Goal: Contribute content: Add original content to the website for others to see

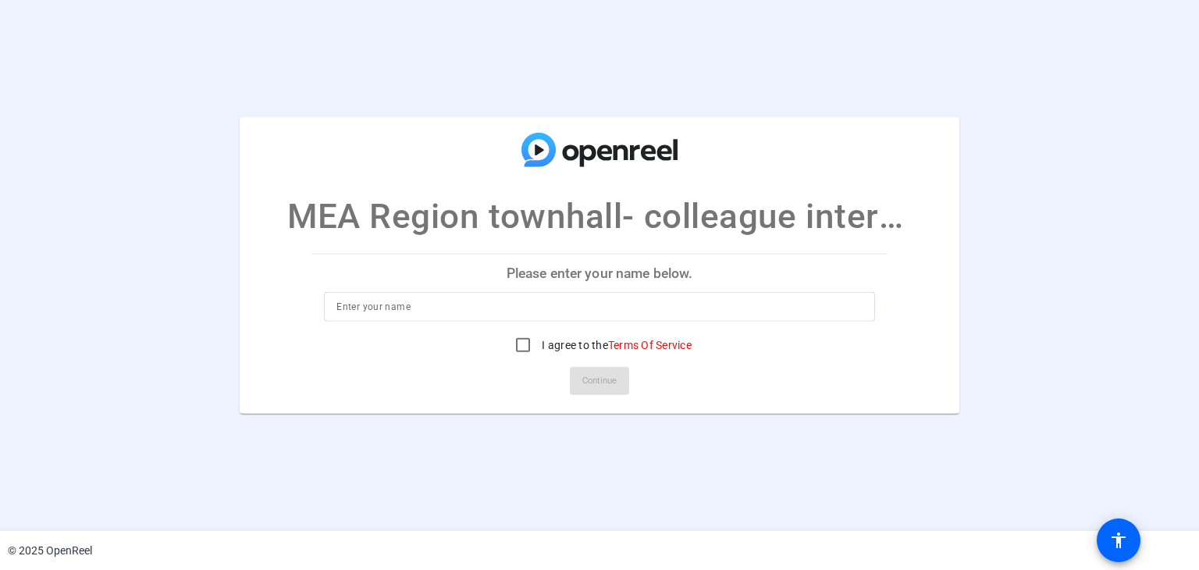
click at [627, 274] on p "Please enter your name below." at bounding box center [598, 272] width 575 height 37
click at [486, 305] on input at bounding box center [598, 306] width 525 height 19
type input "[PERSON_NAME]"
click at [521, 350] on input "I agree to the Terms Of Service" at bounding box center [522, 344] width 31 height 31
checkbox input "true"
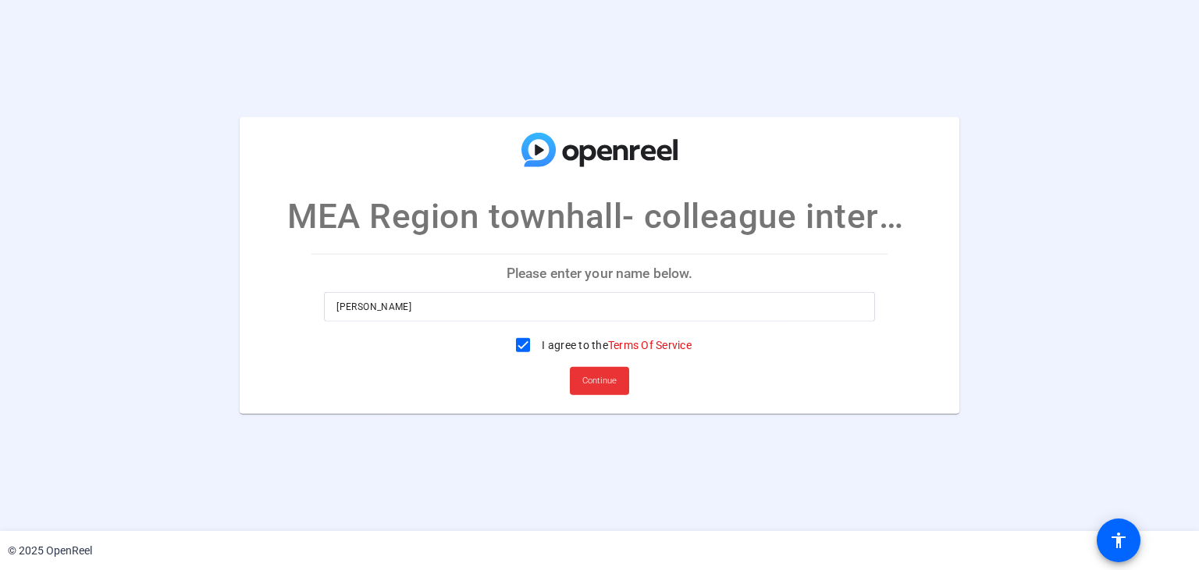
click at [598, 382] on span "Continue" at bounding box center [599, 380] width 34 height 23
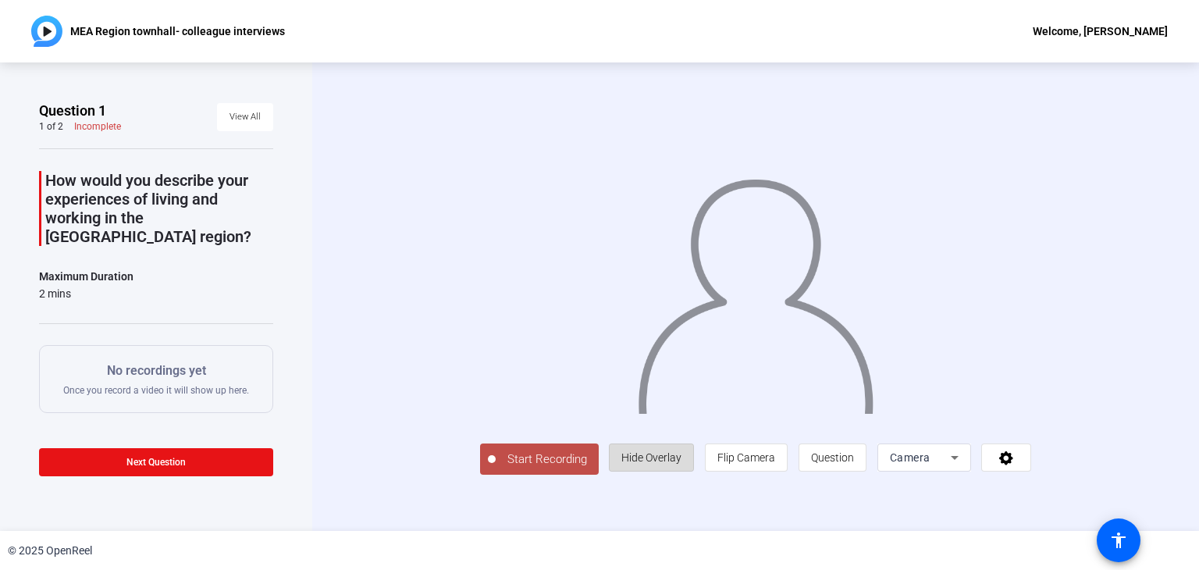
click at [681, 464] on span "Hide Overlay" at bounding box center [651, 457] width 60 height 12
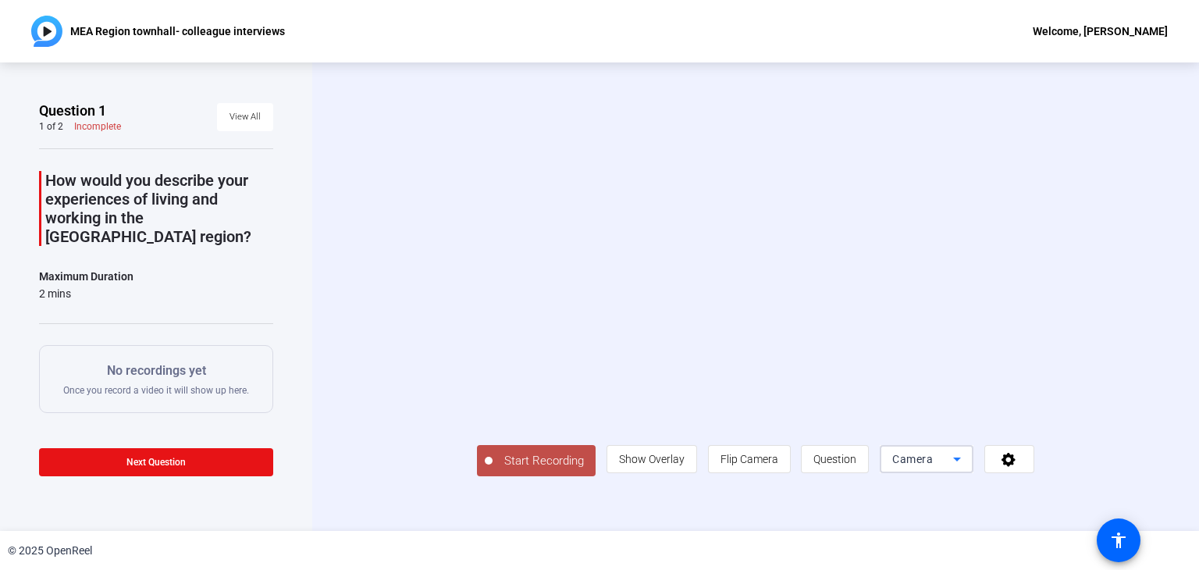
click at [961, 461] on icon at bounding box center [957, 459] width 8 height 4
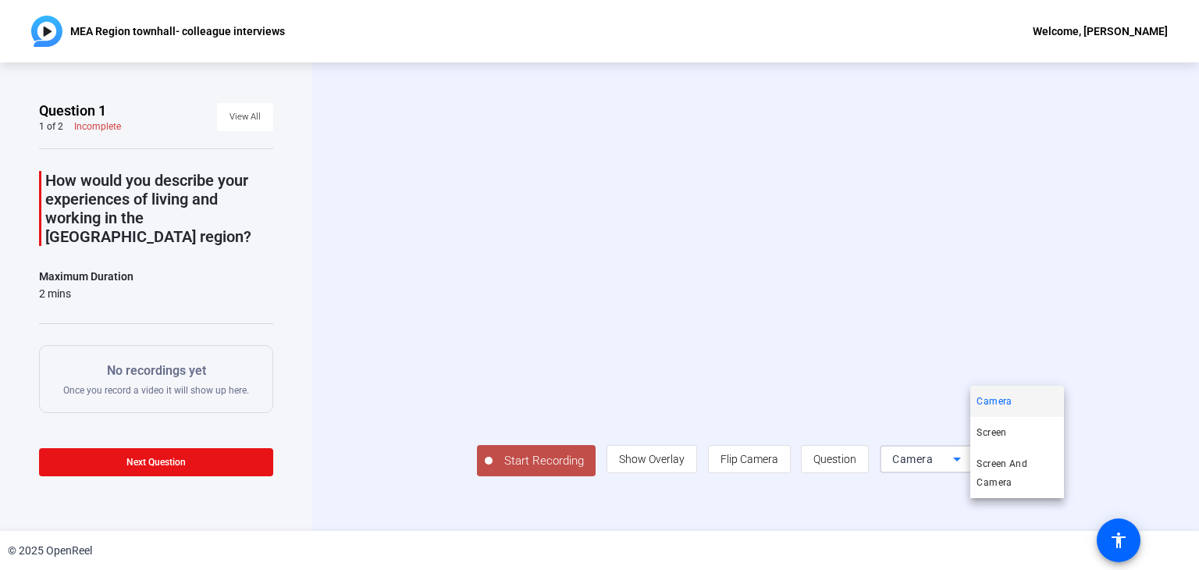
click at [1087, 511] on div at bounding box center [599, 285] width 1199 height 570
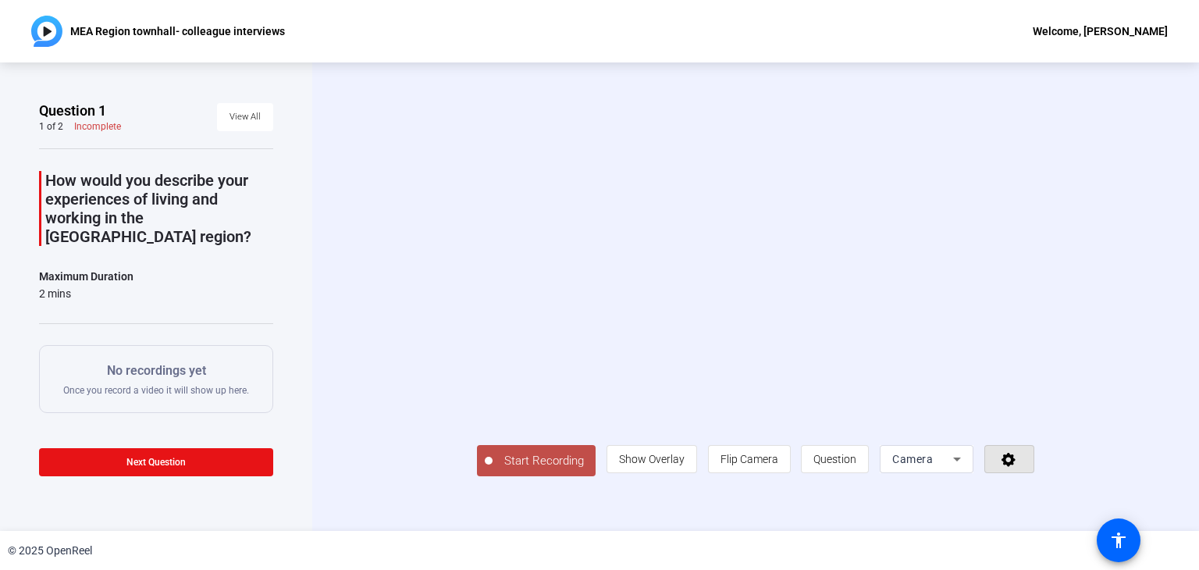
click at [1033, 478] on span at bounding box center [1009, 458] width 48 height 37
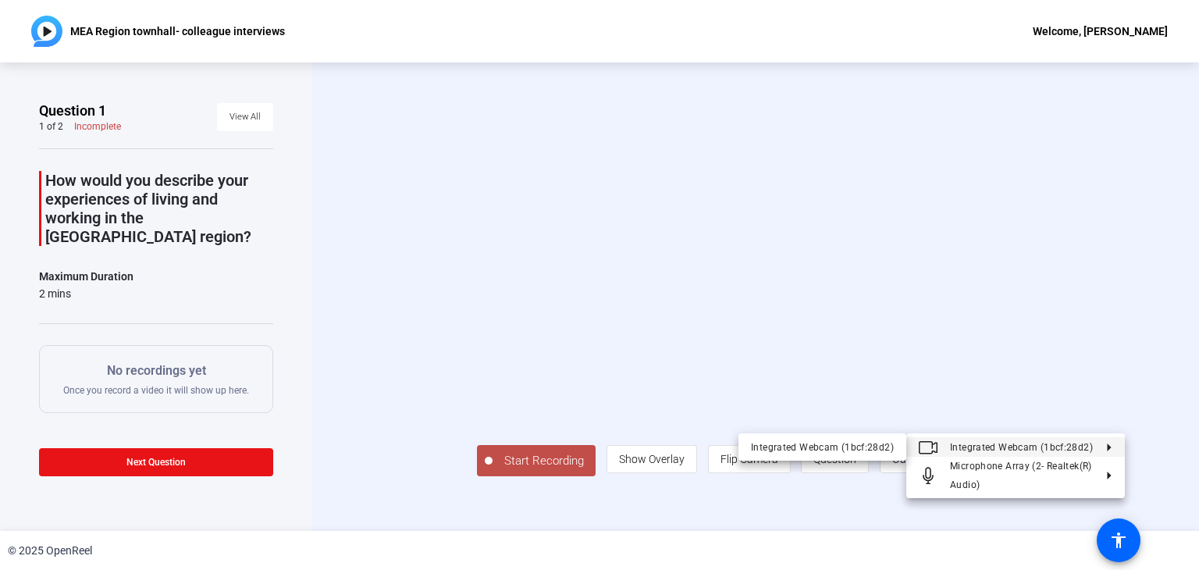
click at [464, 515] on div at bounding box center [599, 285] width 1199 height 570
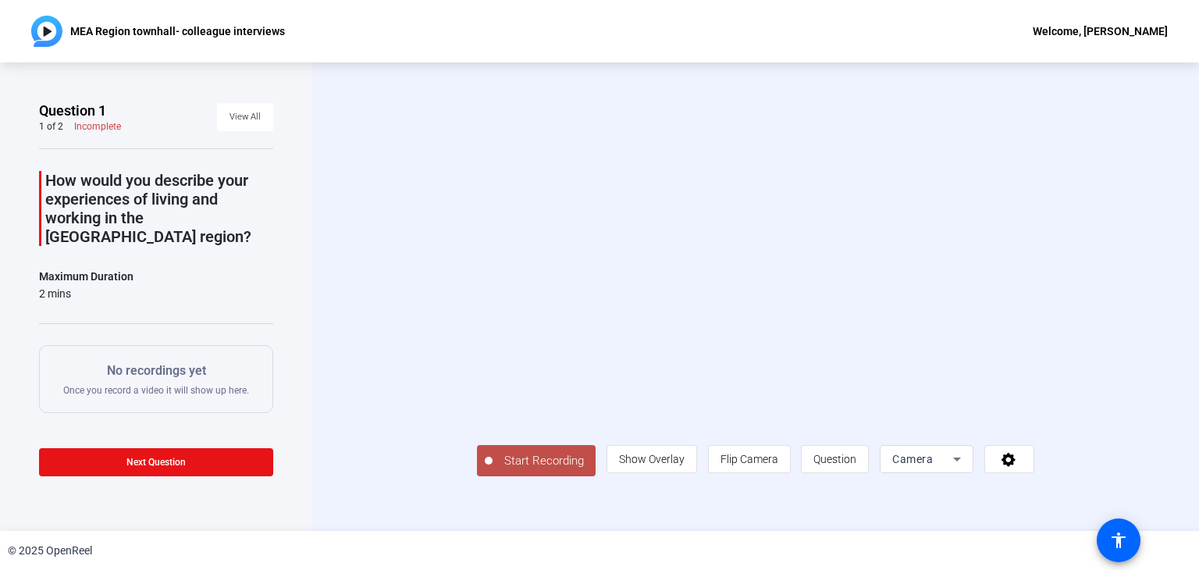
click at [493, 470] on span "Start Recording" at bounding box center [544, 461] width 103 height 18
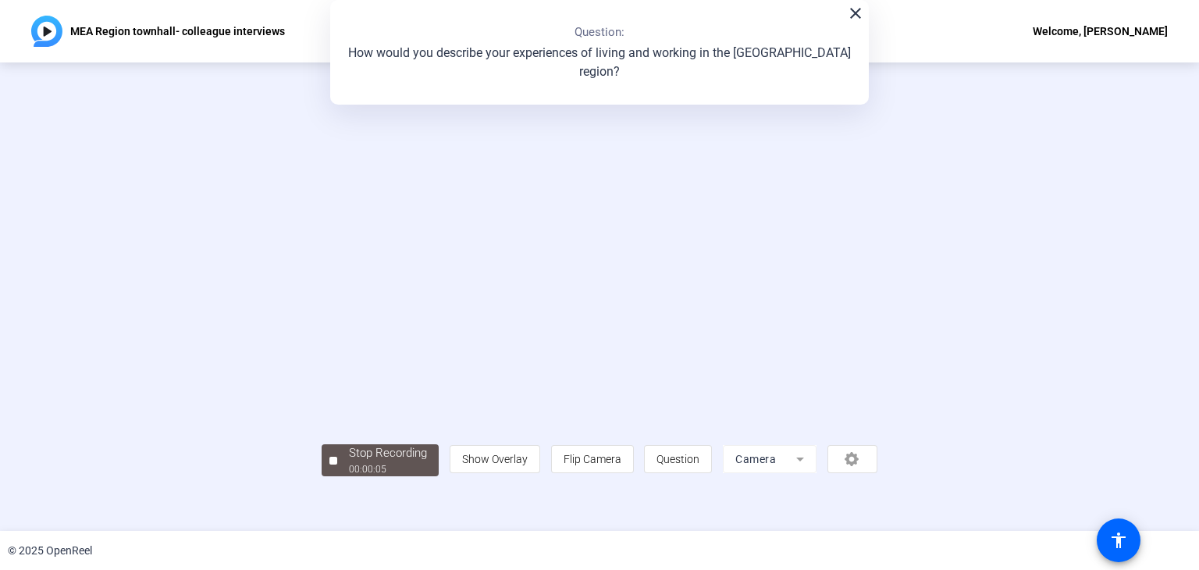
click at [604, 319] on video at bounding box center [600, 273] width 556 height 312
click at [853, 16] on mat-icon "close" at bounding box center [855, 13] width 19 height 19
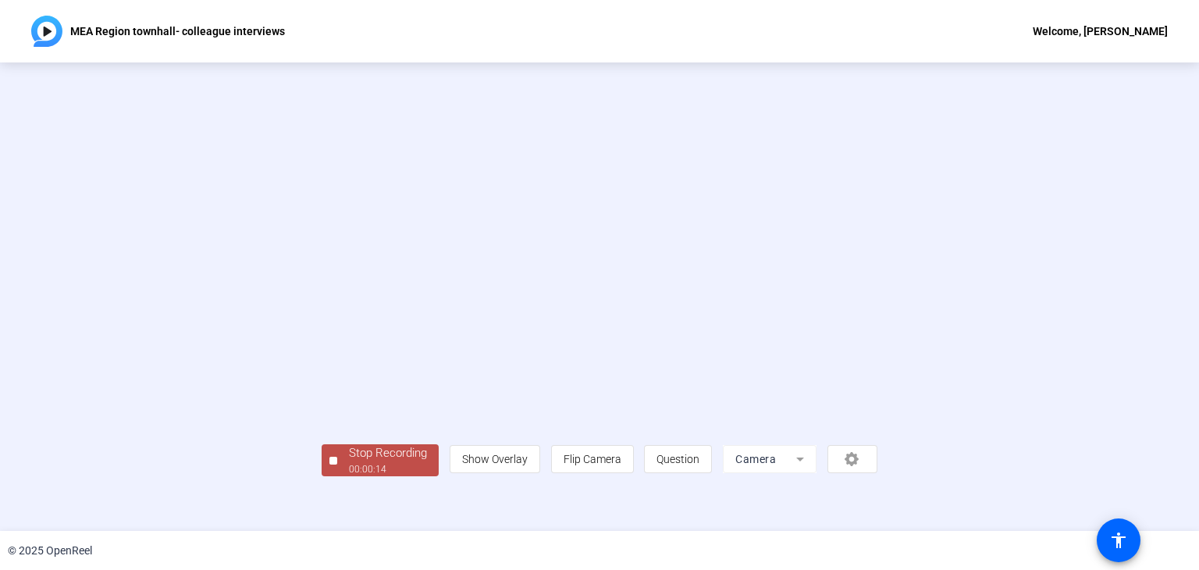
click at [582, 358] on video at bounding box center [600, 273] width 556 height 312
click at [349, 476] on div "00:00:18" at bounding box center [388, 469] width 78 height 14
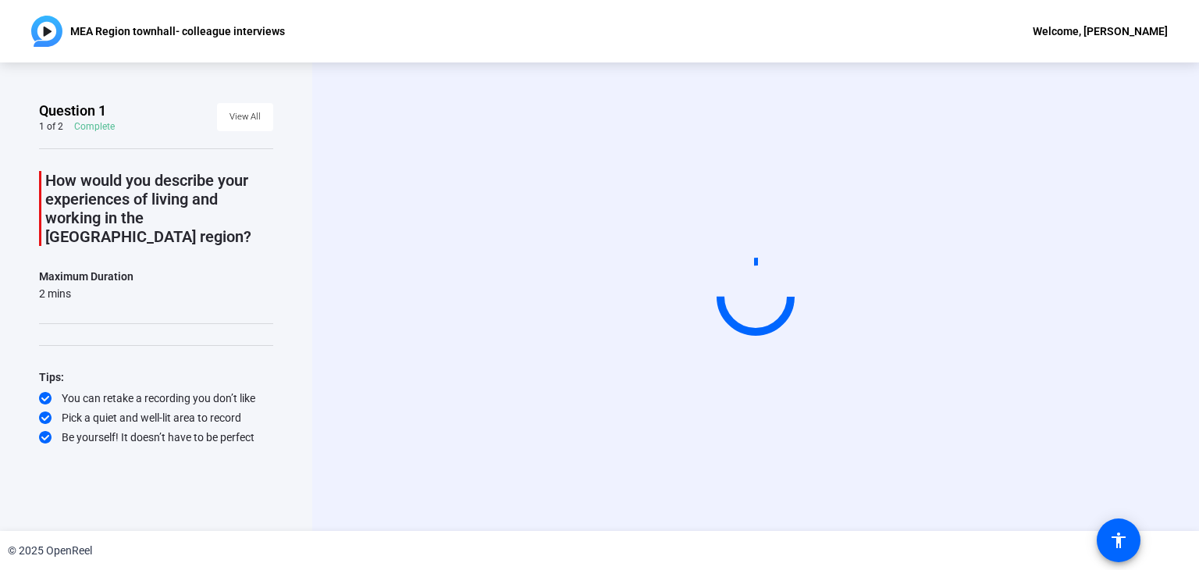
scroll to position [0, 0]
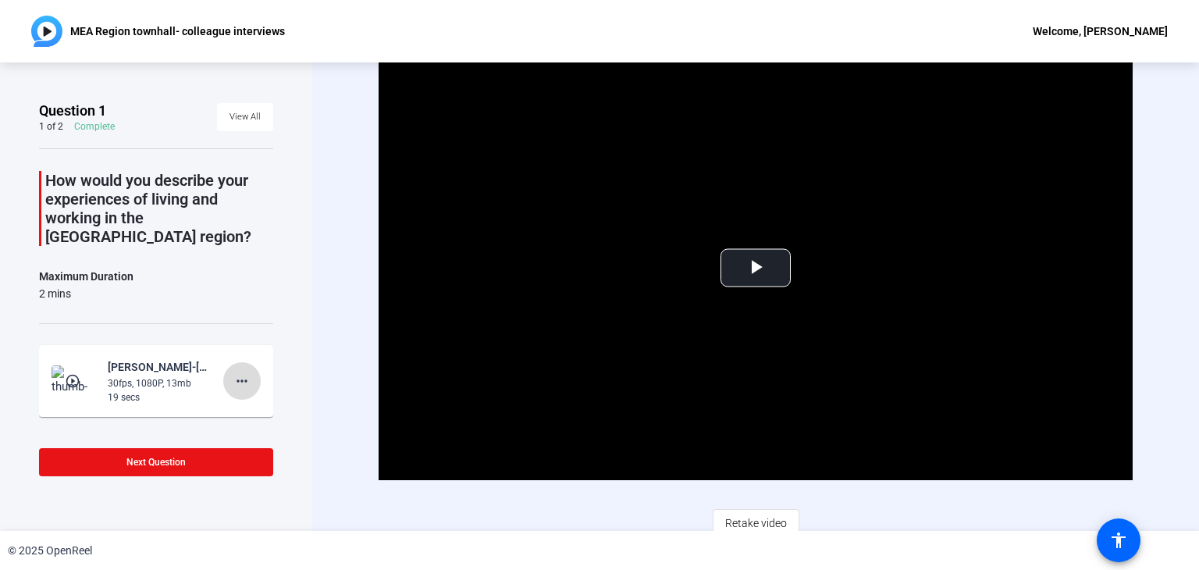
click at [236, 372] on mat-icon "more_horiz" at bounding box center [242, 381] width 19 height 19
click at [255, 395] on span "Delete clip" at bounding box center [259, 394] width 62 height 19
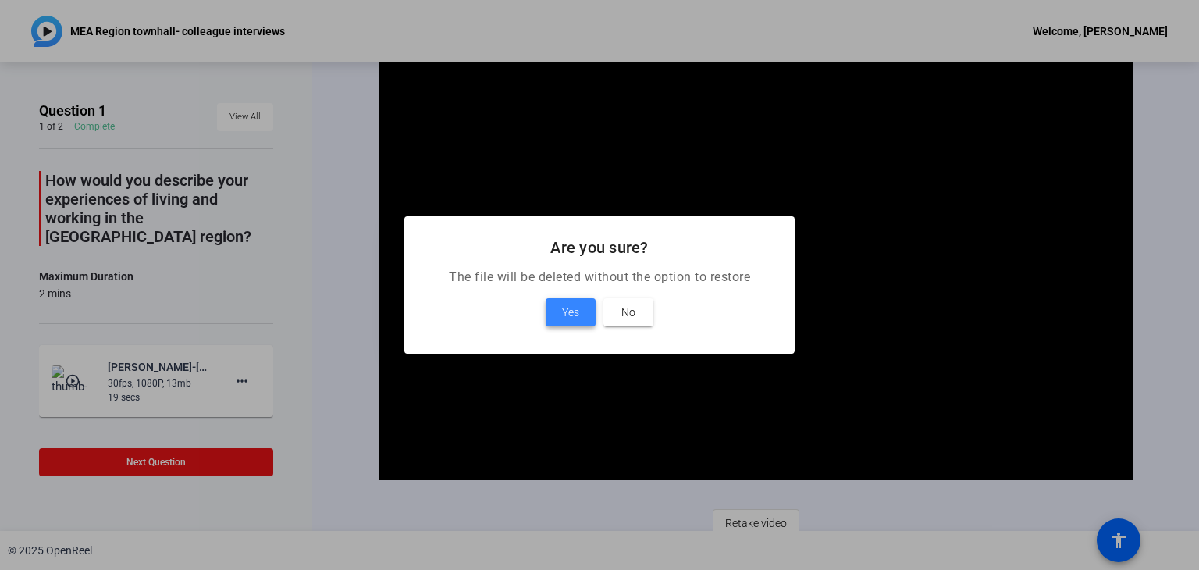
click at [559, 313] on span at bounding box center [571, 311] width 50 height 37
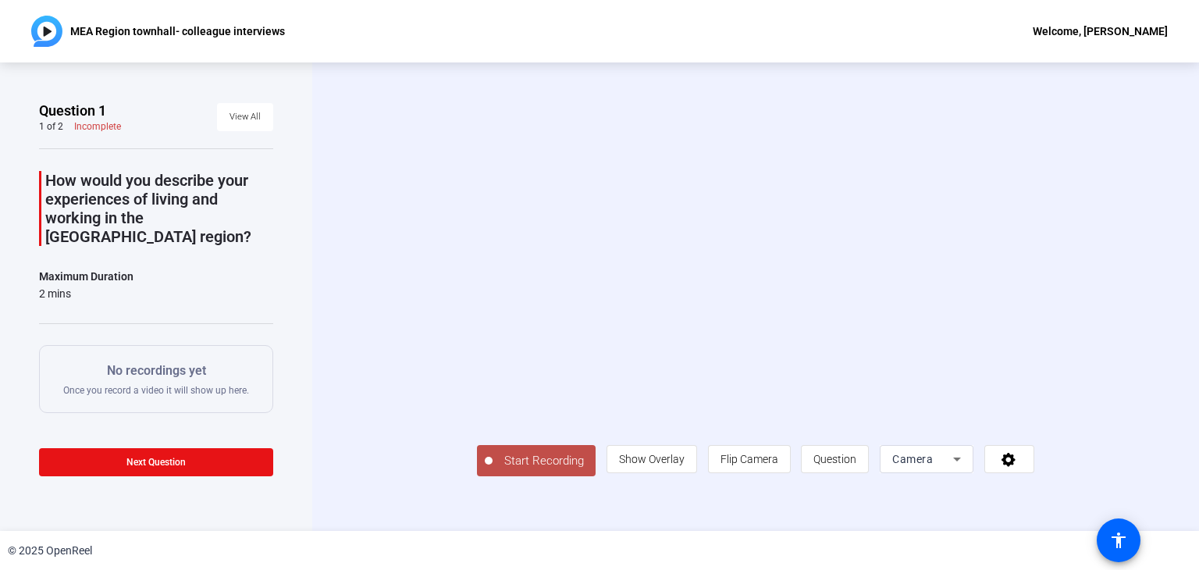
click at [493, 470] on span "Start Recording" at bounding box center [544, 461] width 103 height 18
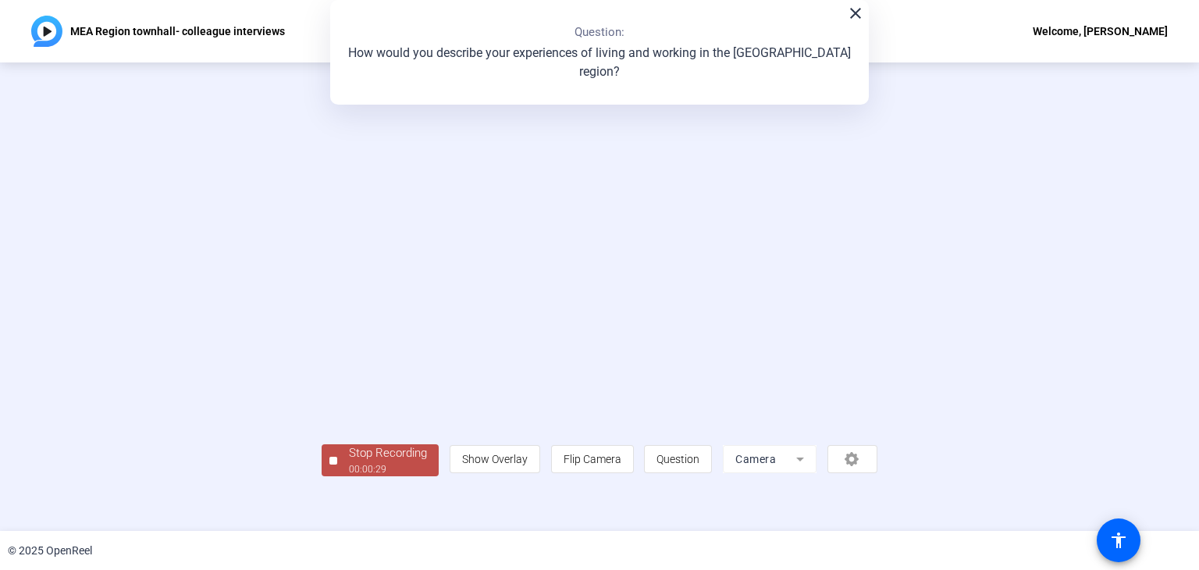
click at [322, 429] on video at bounding box center [600, 273] width 556 height 312
click at [349, 462] on div "Stop Recording" at bounding box center [388, 453] width 78 height 18
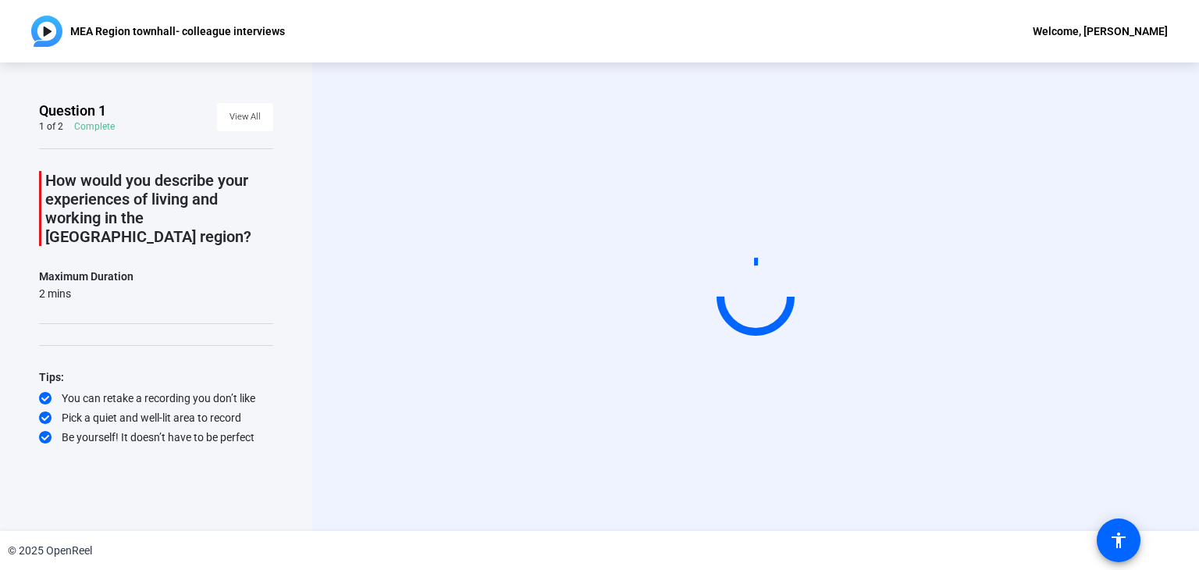
scroll to position [0, 0]
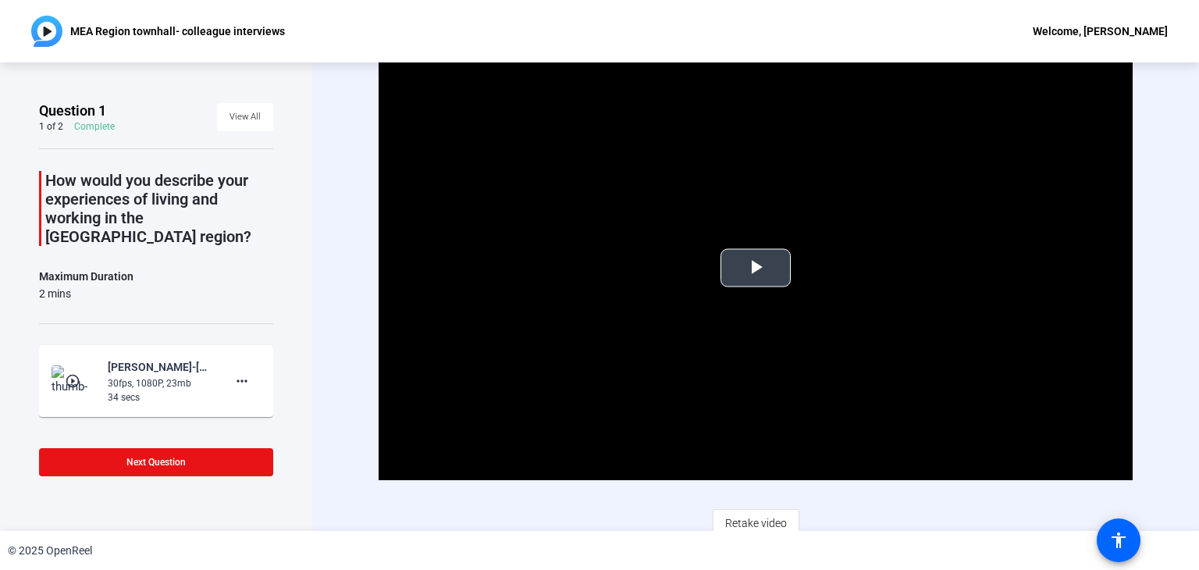
click at [756, 268] on span "Video Player" at bounding box center [756, 268] width 0 height 0
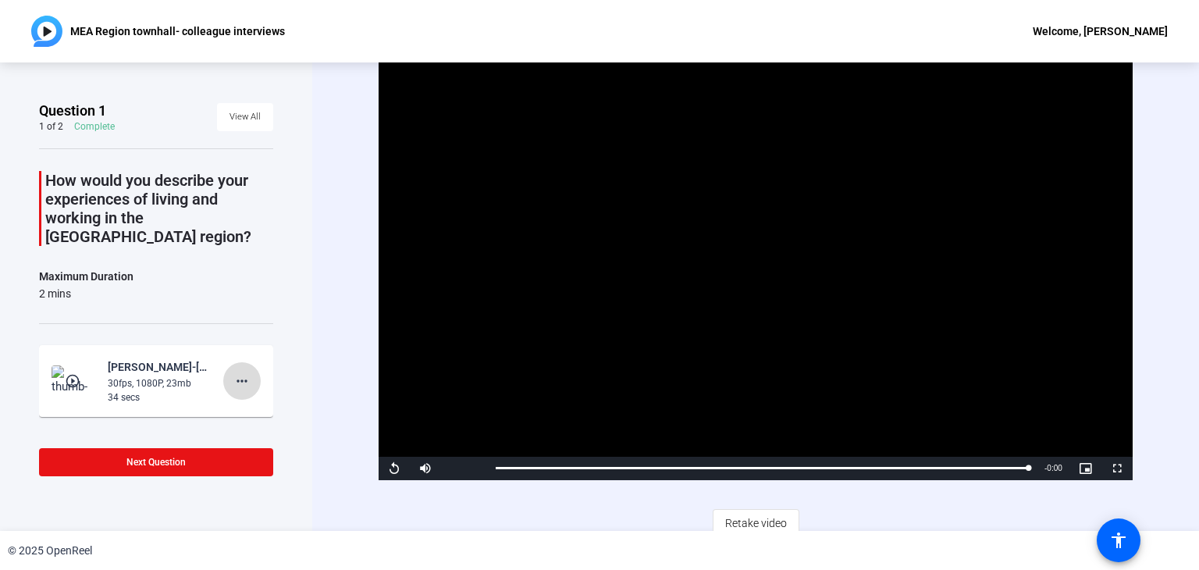
click at [237, 372] on mat-icon "more_horiz" at bounding box center [242, 381] width 19 height 19
click at [247, 397] on span "Delete clip" at bounding box center [259, 394] width 62 height 19
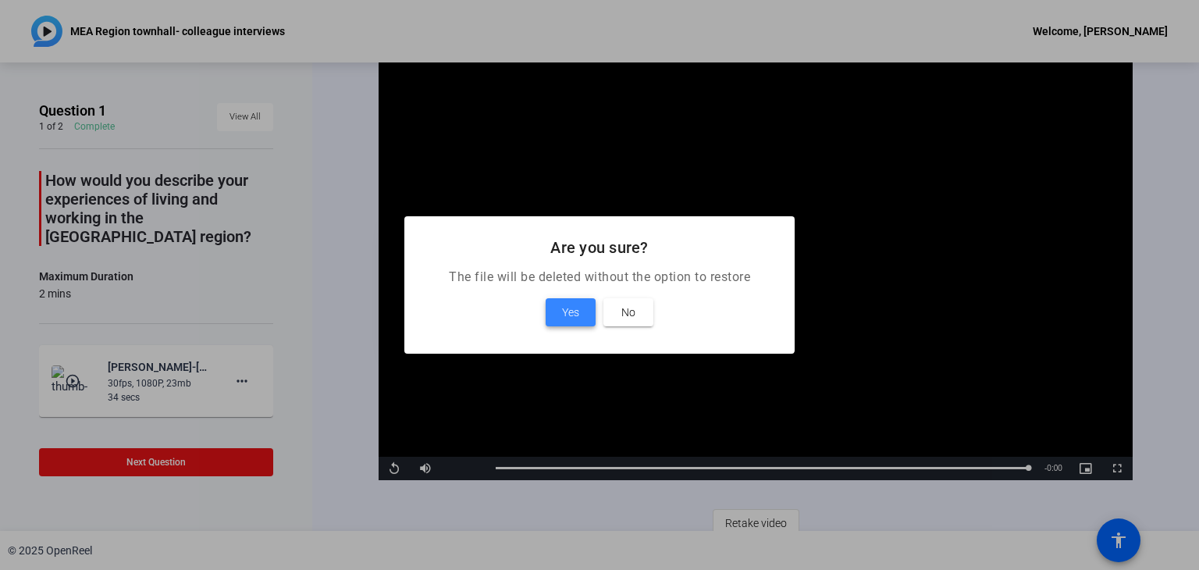
click at [573, 309] on span "Yes" at bounding box center [570, 312] width 17 height 19
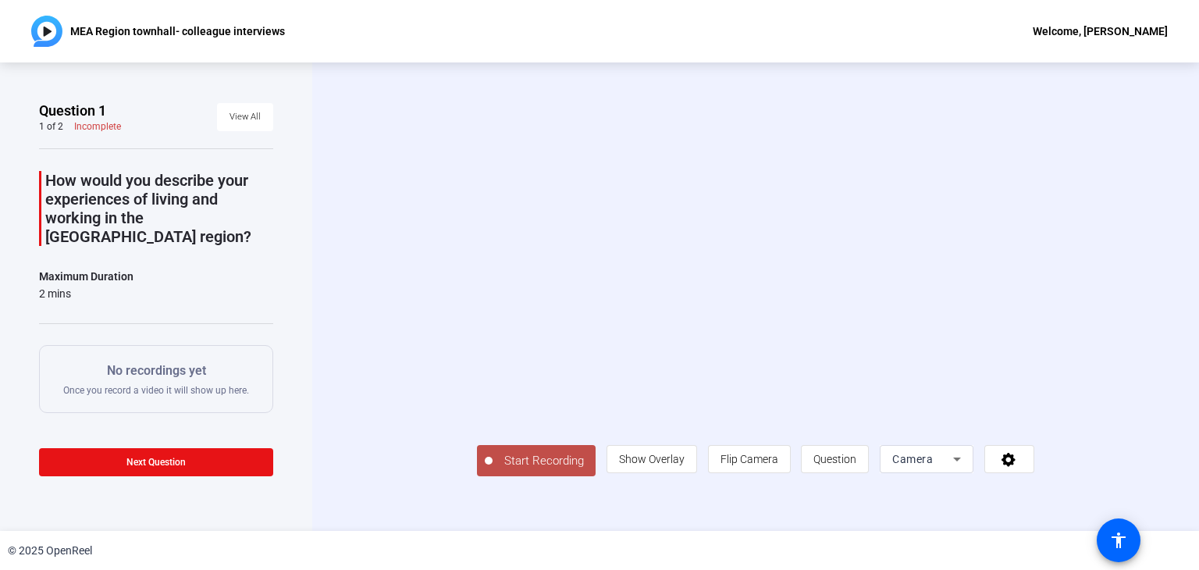
click at [493, 470] on span "Start Recording" at bounding box center [544, 461] width 103 height 18
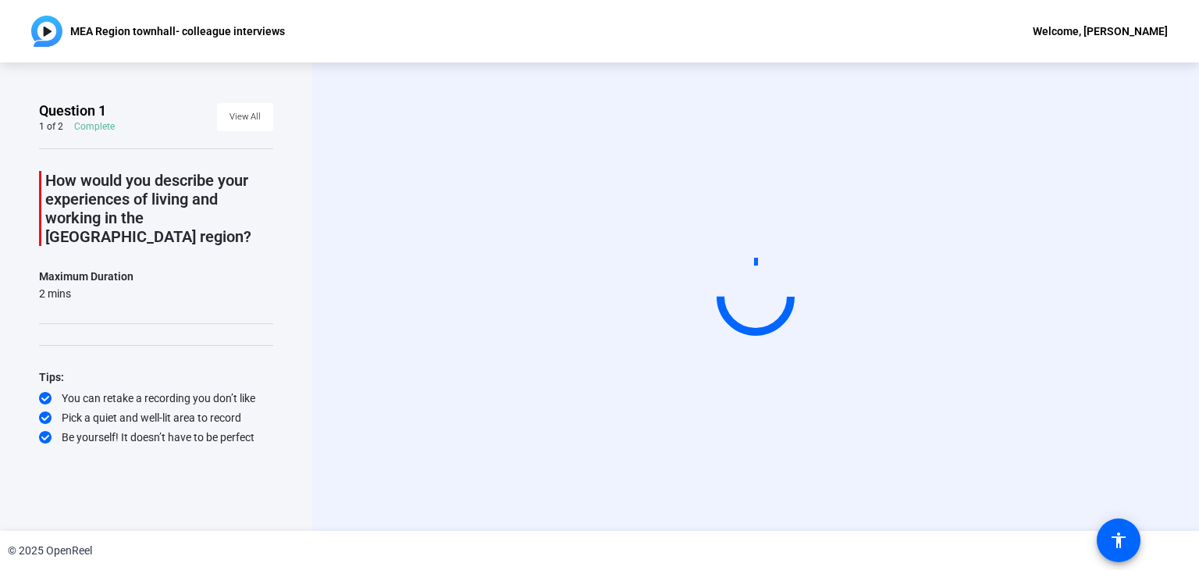
click at [720, 363] on video at bounding box center [756, 297] width 234 height 132
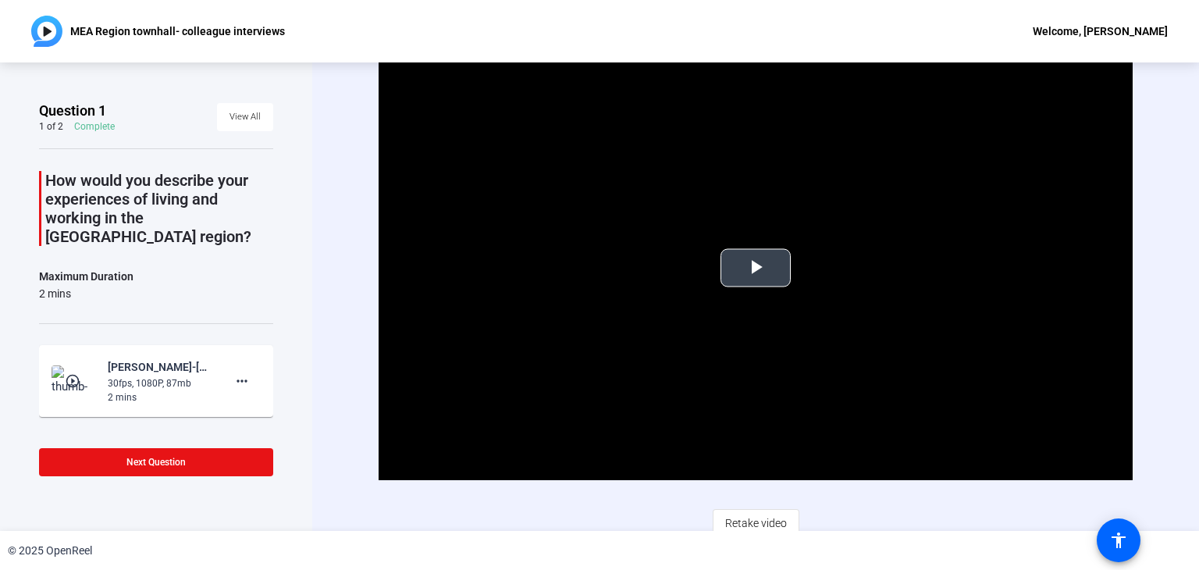
click at [756, 268] on span "Video Player" at bounding box center [756, 268] width 0 height 0
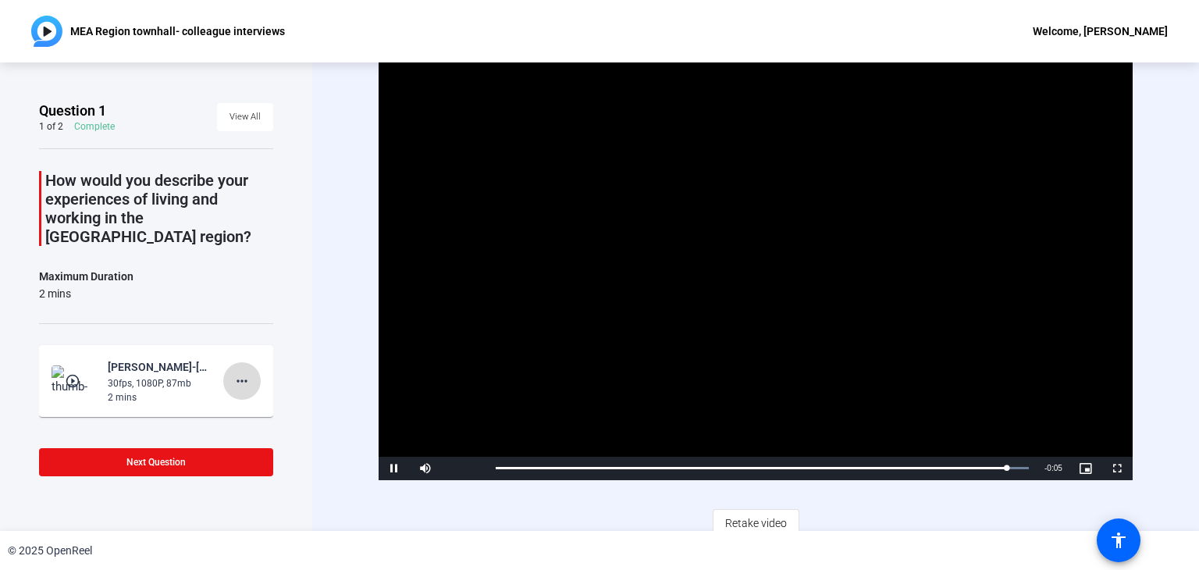
click at [236, 372] on mat-icon "more_horiz" at bounding box center [242, 381] width 19 height 19
click at [241, 393] on span "Delete clip" at bounding box center [259, 394] width 62 height 19
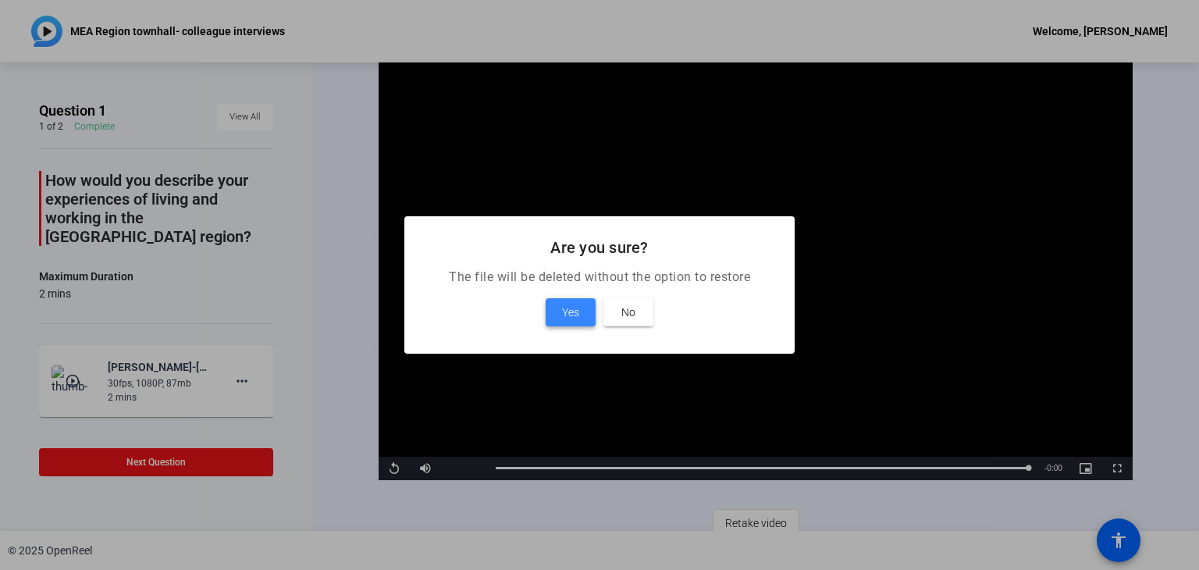
click at [571, 307] on span "Yes" at bounding box center [570, 312] width 17 height 19
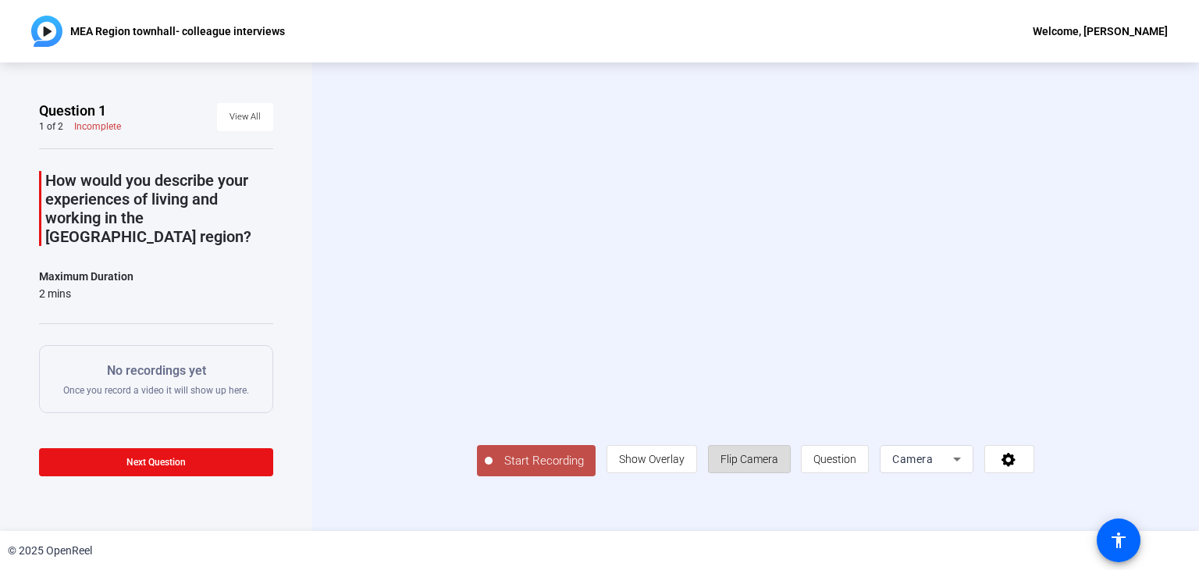
click at [778, 474] on span "Flip Camera" at bounding box center [749, 459] width 58 height 30
click at [685, 465] on span "Show Overlay" at bounding box center [652, 459] width 66 height 12
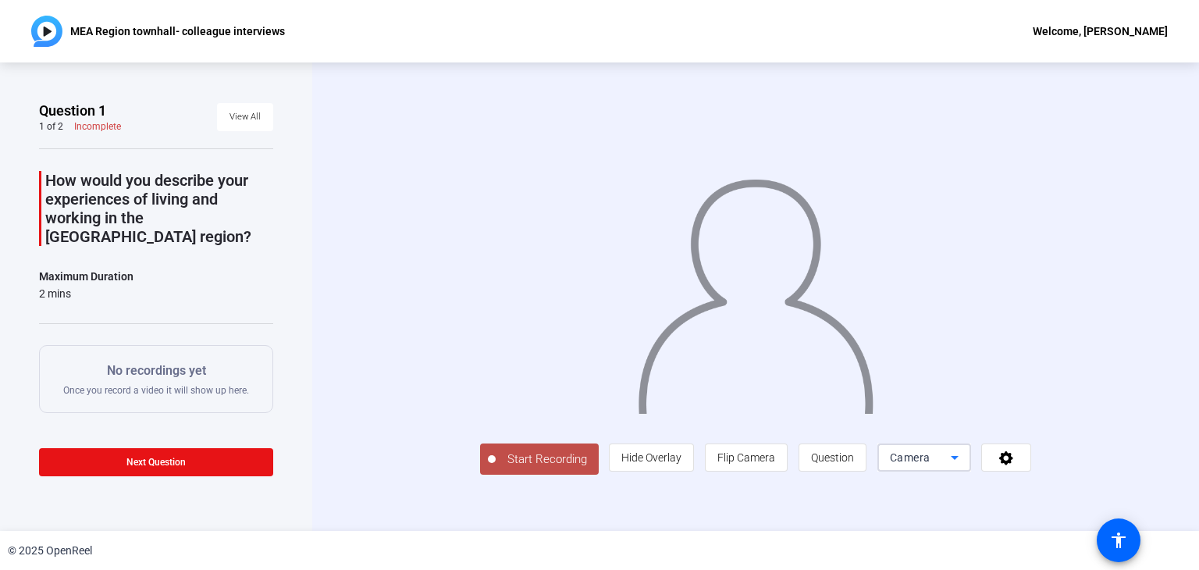
click at [964, 467] on icon at bounding box center [954, 457] width 19 height 19
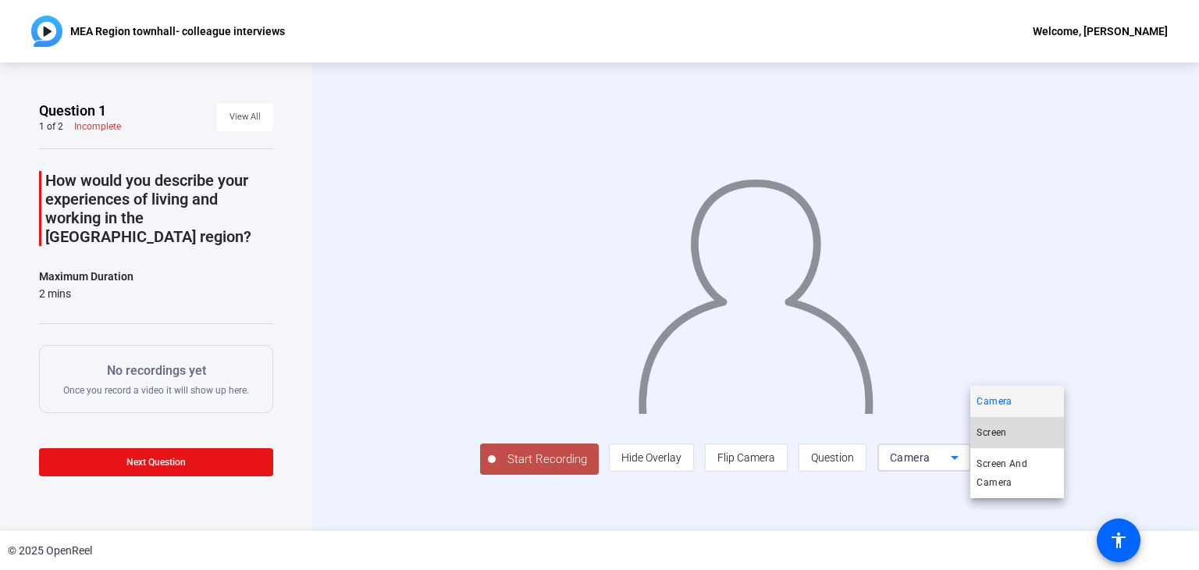
click at [1009, 429] on mat-option "Screen" at bounding box center [1017, 432] width 94 height 31
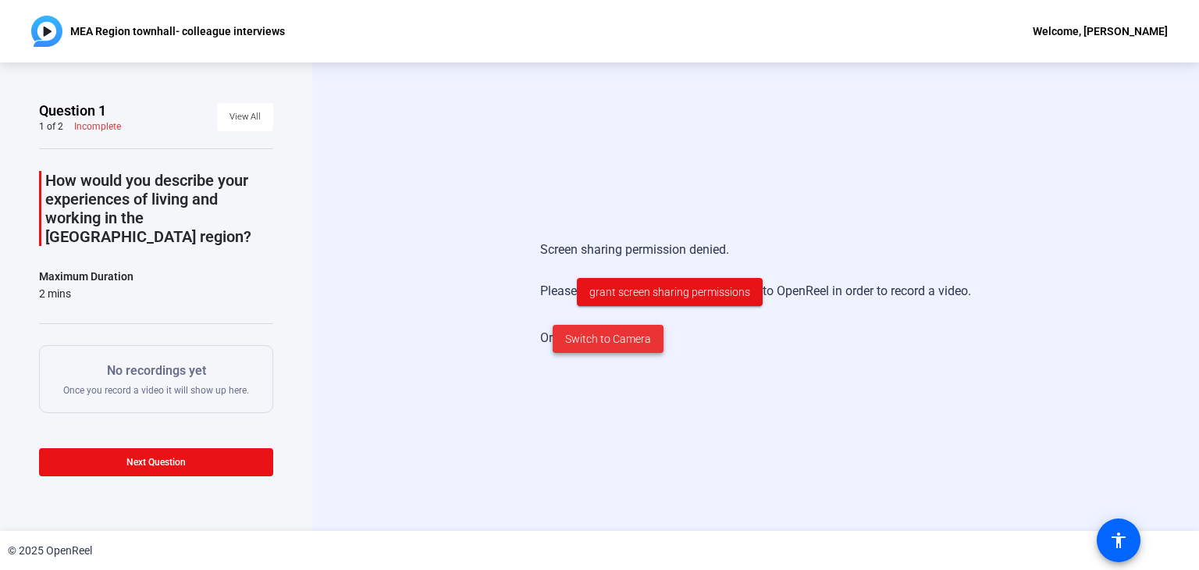
click at [605, 341] on span "Switch to Camera" at bounding box center [608, 339] width 86 height 16
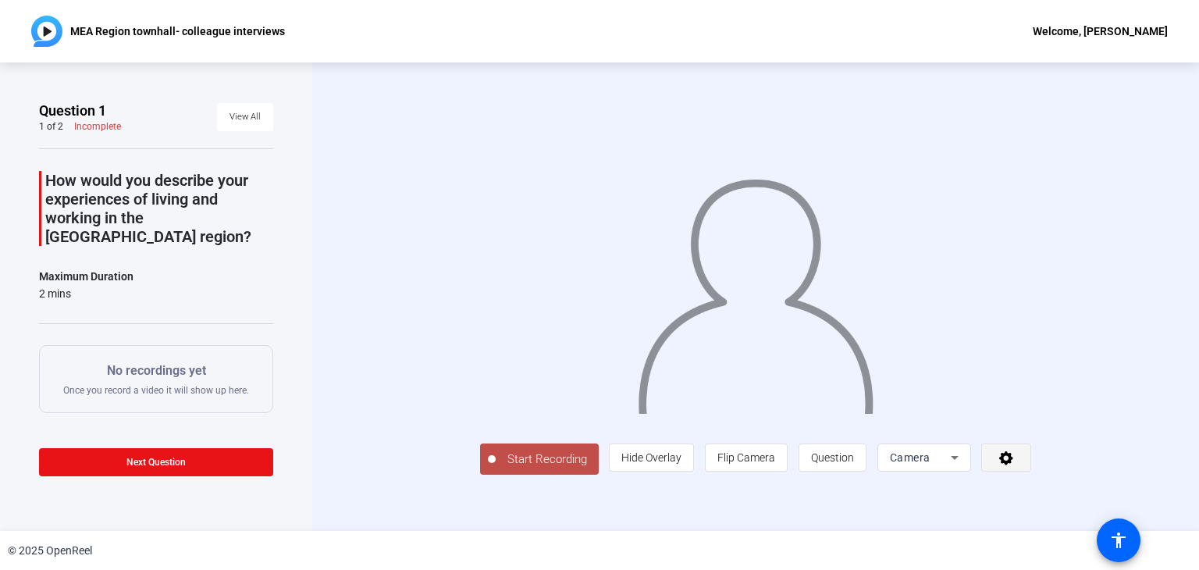
click at [1016, 465] on icon at bounding box center [1007, 458] width 18 height 16
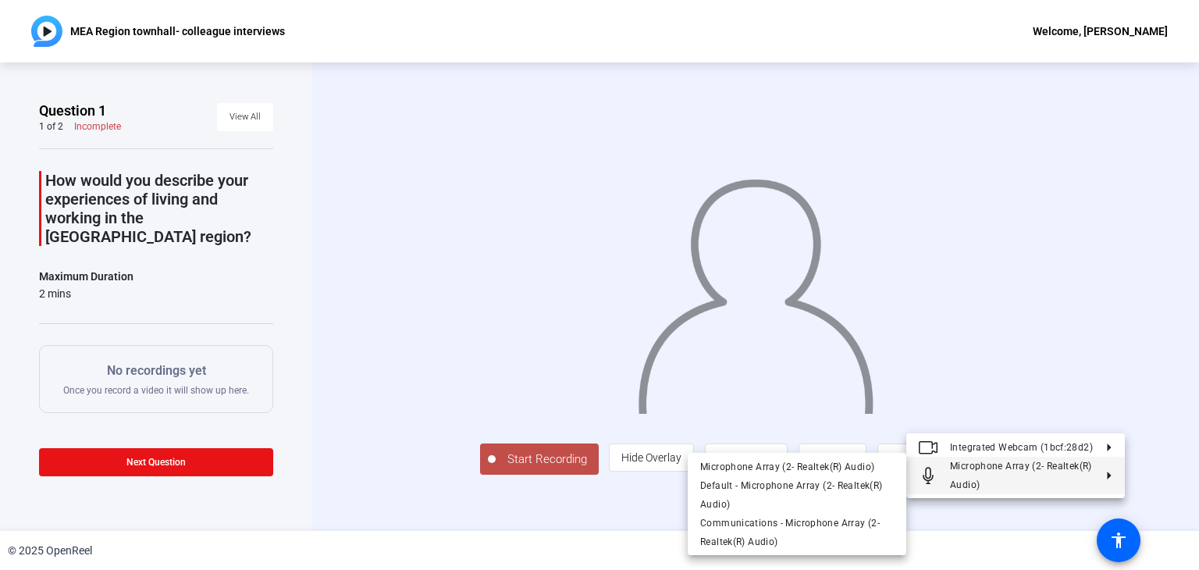
click at [1060, 362] on div at bounding box center [599, 285] width 1199 height 570
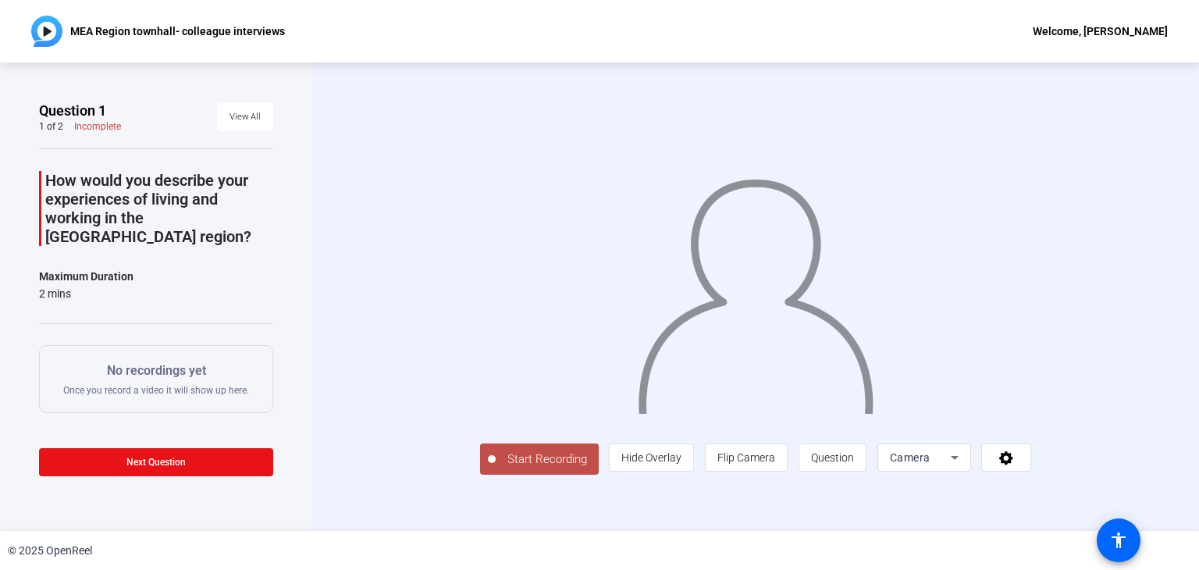
click at [496, 468] on span "Start Recording" at bounding box center [547, 459] width 103 height 18
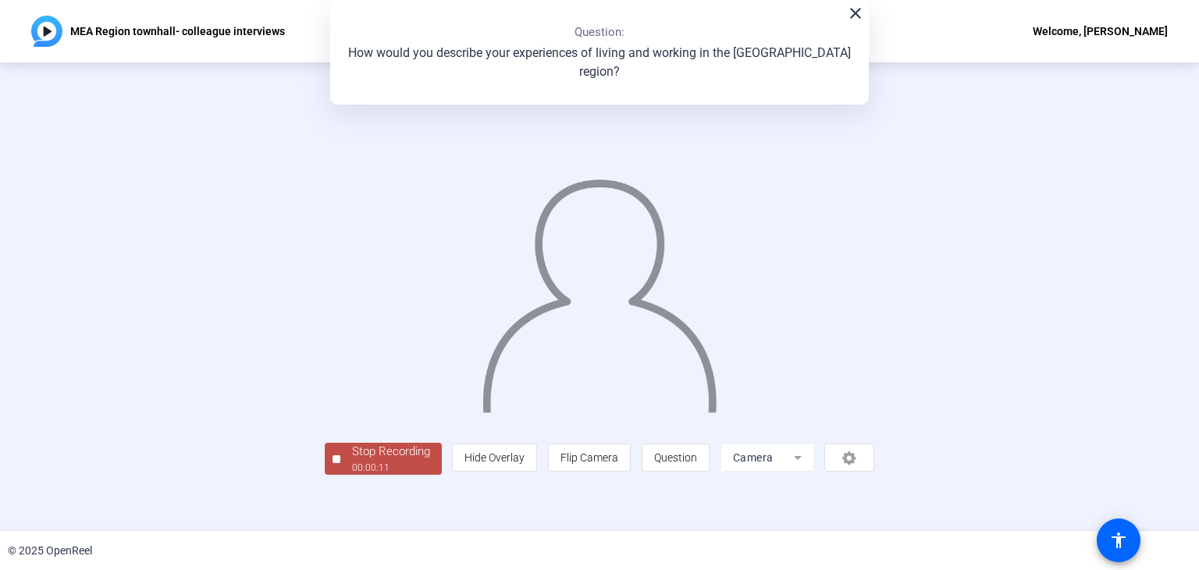
click at [500, 372] on img at bounding box center [600, 288] width 238 height 247
click at [352, 461] on div "Stop Recording" at bounding box center [391, 452] width 78 height 18
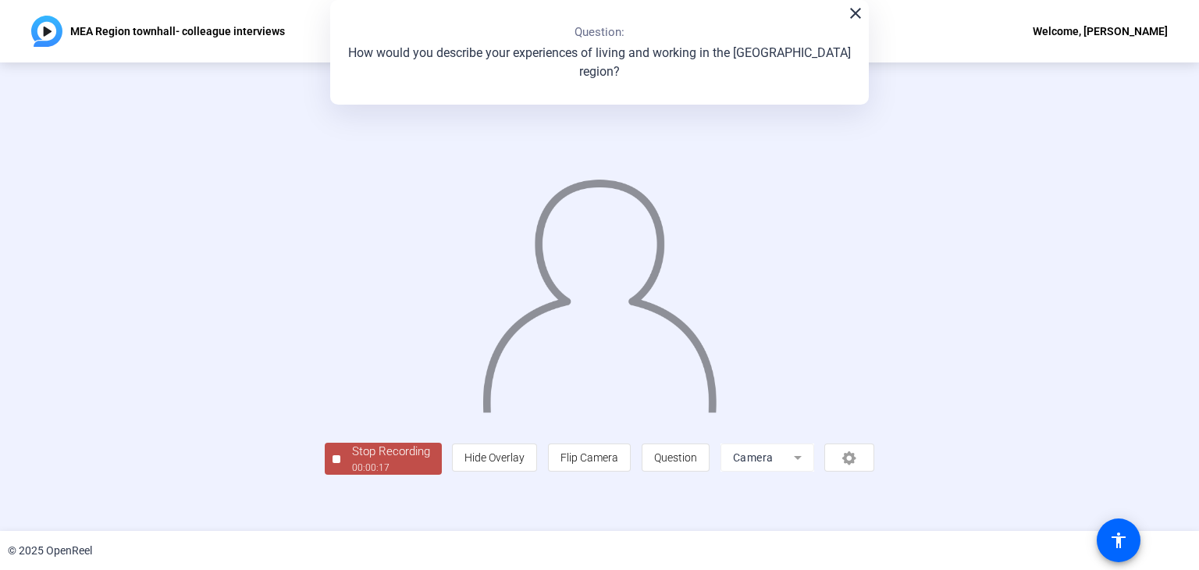
scroll to position [0, 0]
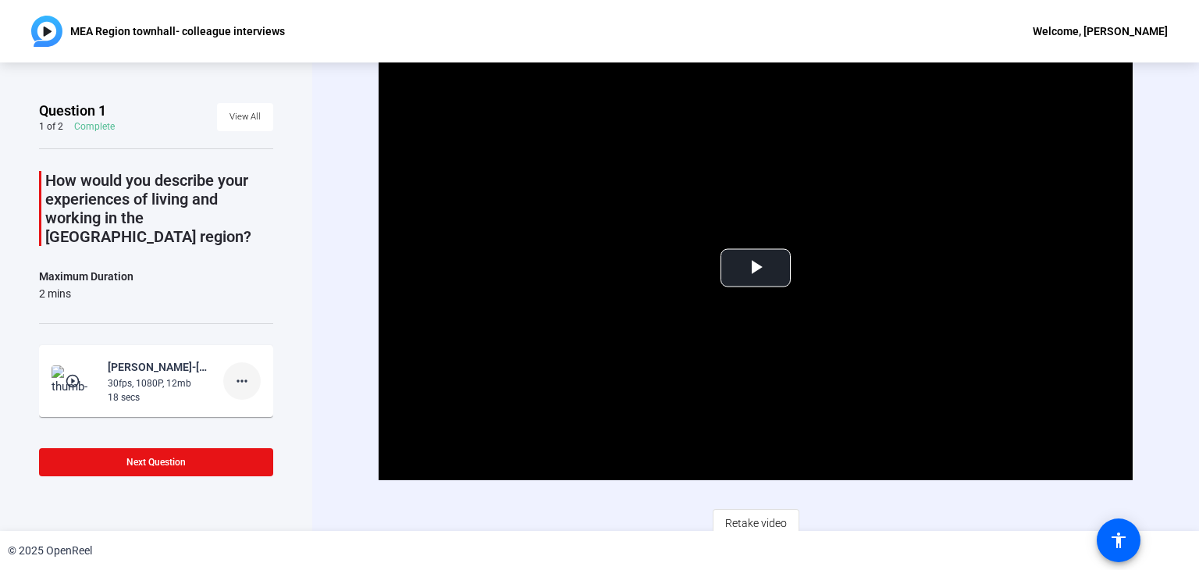
click at [239, 372] on mat-icon "more_horiz" at bounding box center [242, 381] width 19 height 19
click at [240, 392] on span "Delete clip" at bounding box center [259, 394] width 62 height 19
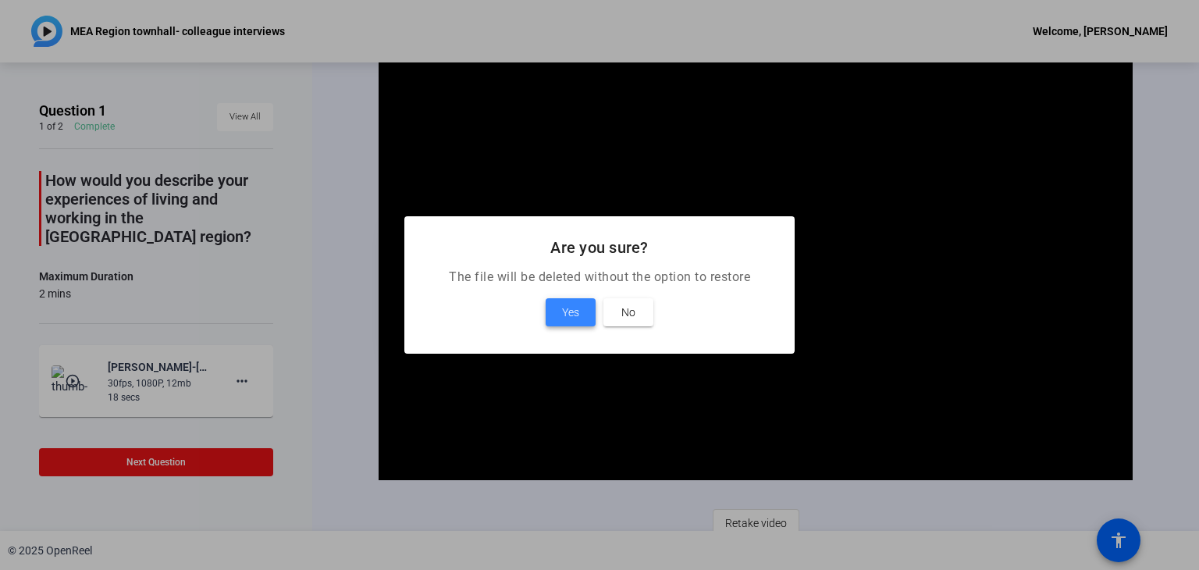
click at [583, 308] on span at bounding box center [571, 311] width 50 height 37
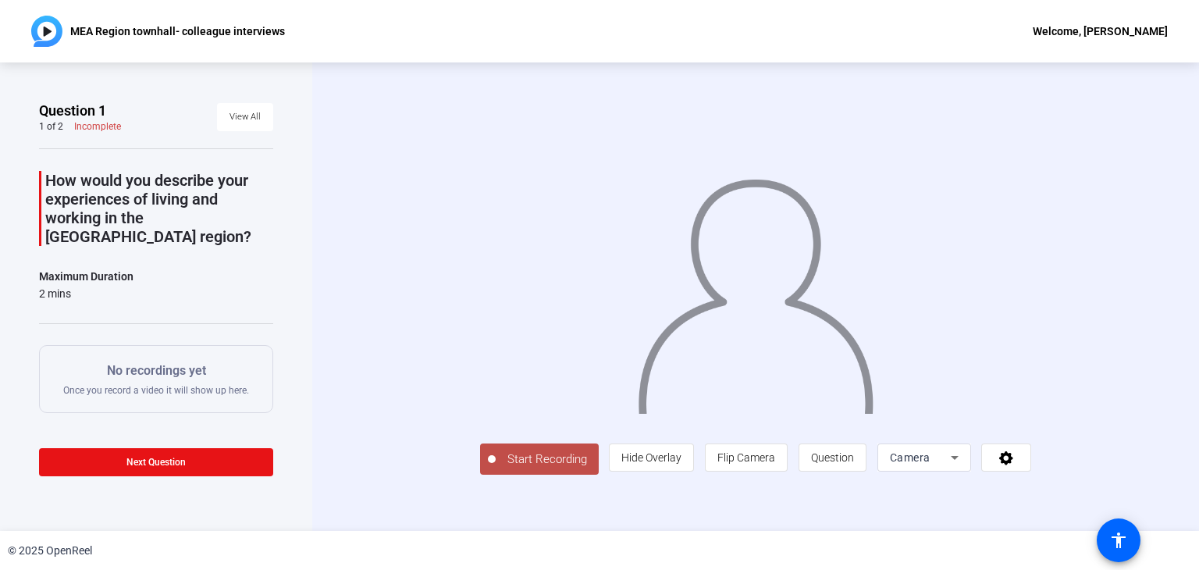
click at [496, 468] on span "Start Recording" at bounding box center [547, 459] width 103 height 18
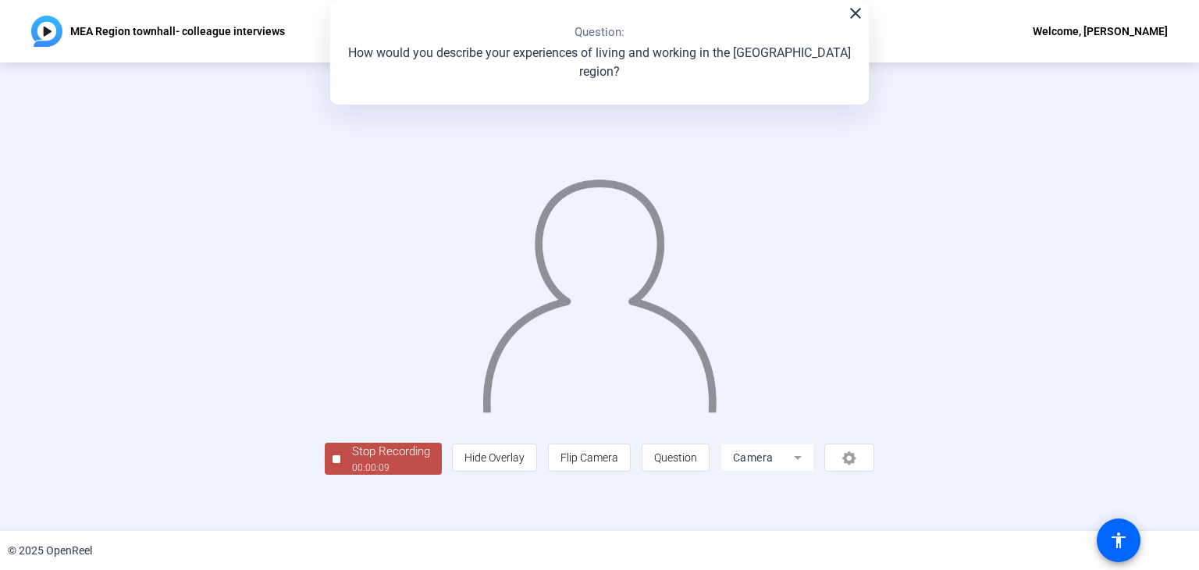
click at [325, 428] on div at bounding box center [600, 273] width 550 height 309
click at [352, 461] on div "Stop Recording" at bounding box center [391, 452] width 78 height 18
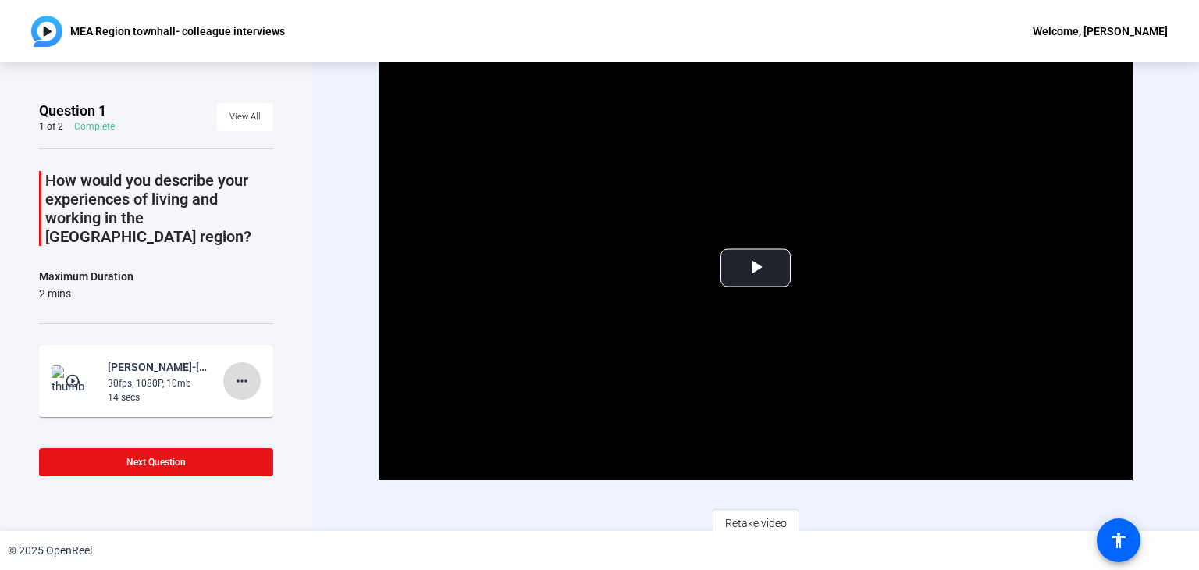
click at [233, 372] on mat-icon "more_horiz" at bounding box center [242, 381] width 19 height 19
click at [241, 393] on span "Delete clip" at bounding box center [259, 394] width 62 height 19
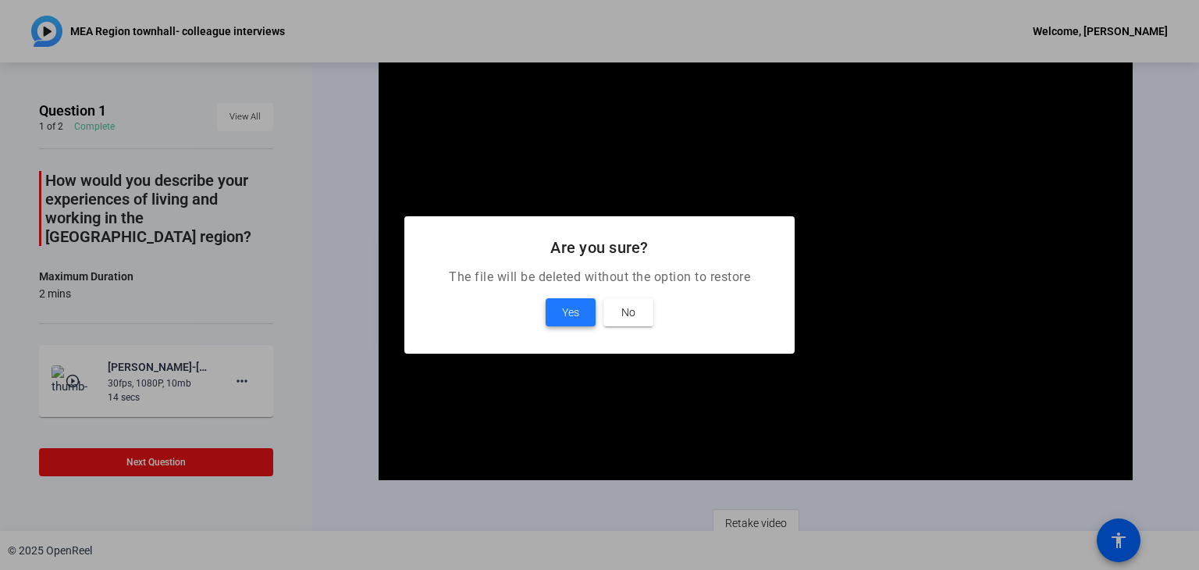
click at [562, 309] on span "Yes" at bounding box center [570, 312] width 17 height 19
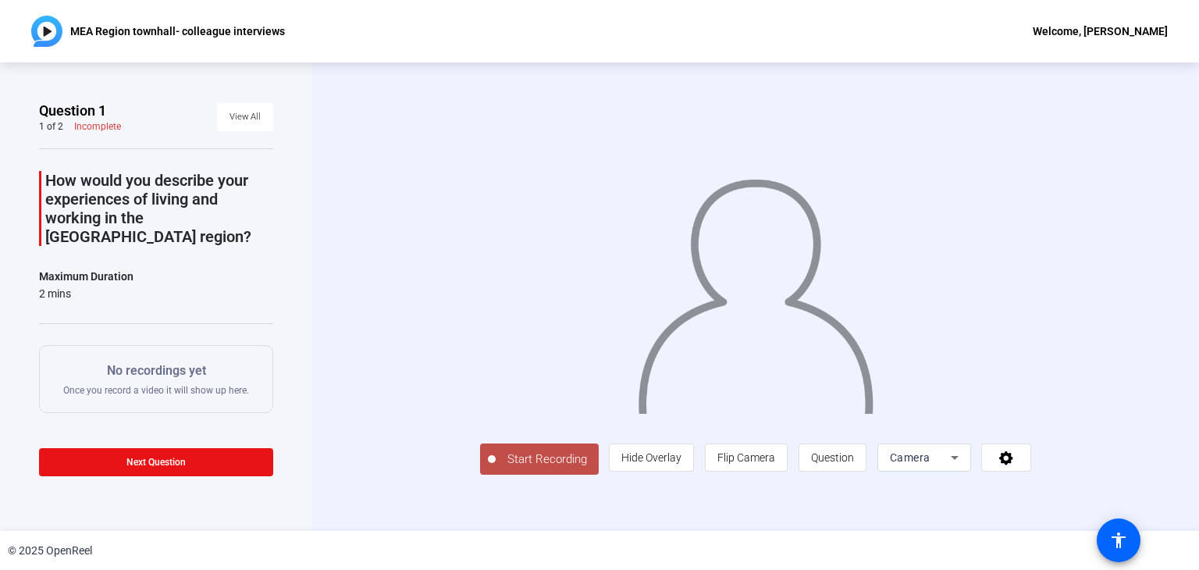
click at [496, 468] on span "Start Recording" at bounding box center [547, 459] width 103 height 18
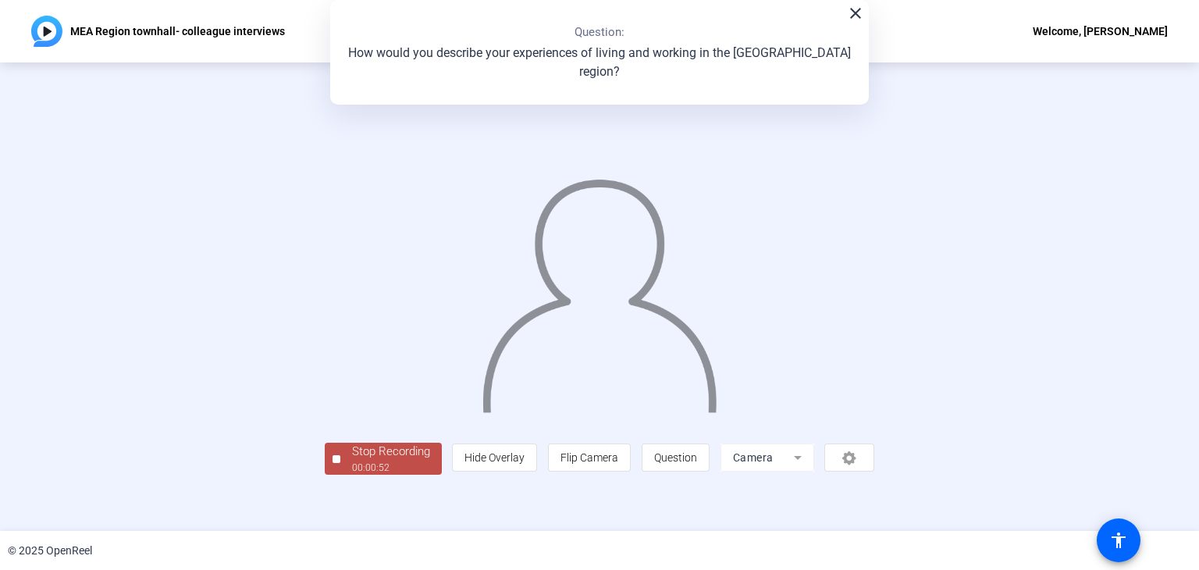
click at [325, 428] on div at bounding box center [600, 273] width 550 height 309
click at [340, 475] on span "Stop Recording 00:00:56" at bounding box center [390, 459] width 101 height 32
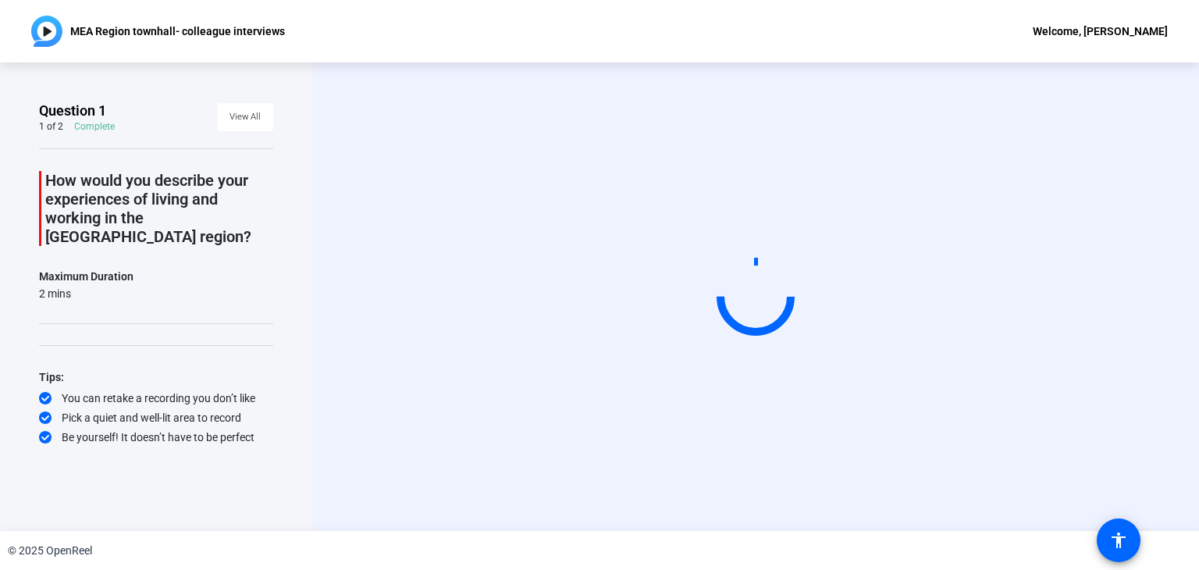
scroll to position [0, 0]
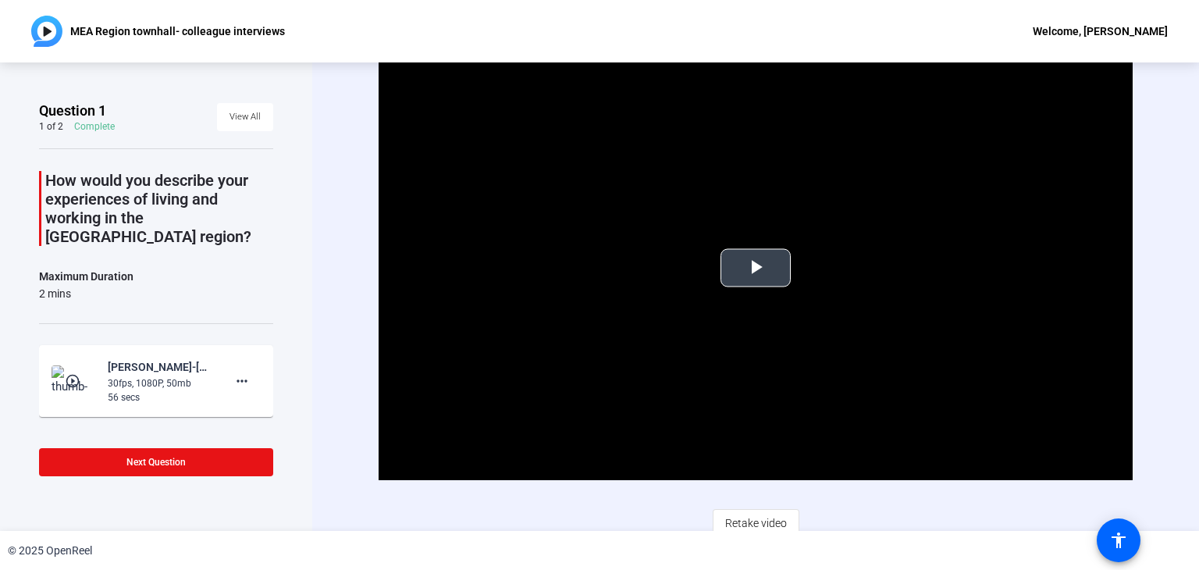
click at [756, 268] on span "Video Player" at bounding box center [756, 268] width 0 height 0
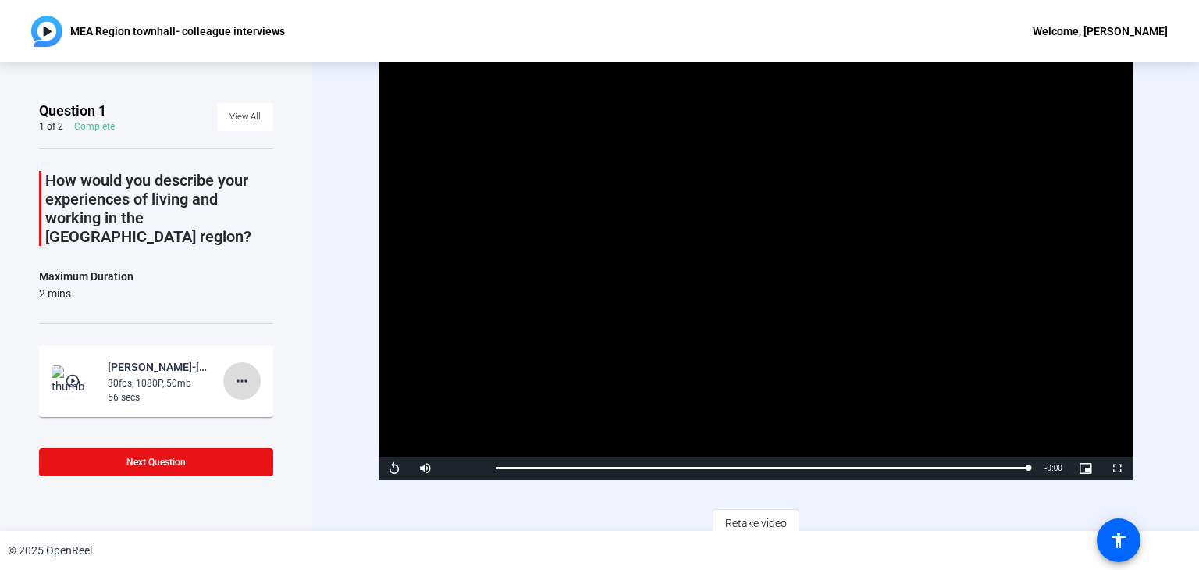
click at [237, 372] on mat-icon "more_horiz" at bounding box center [242, 381] width 19 height 19
click at [256, 390] on span "Delete clip" at bounding box center [259, 394] width 62 height 19
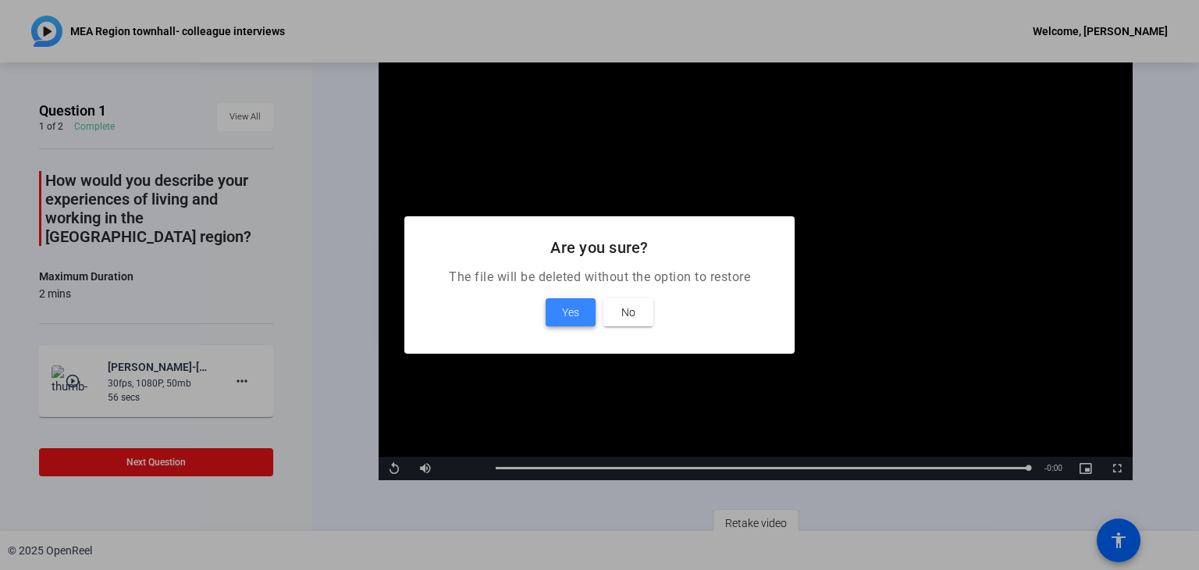
click at [576, 316] on span "Yes" at bounding box center [570, 312] width 17 height 19
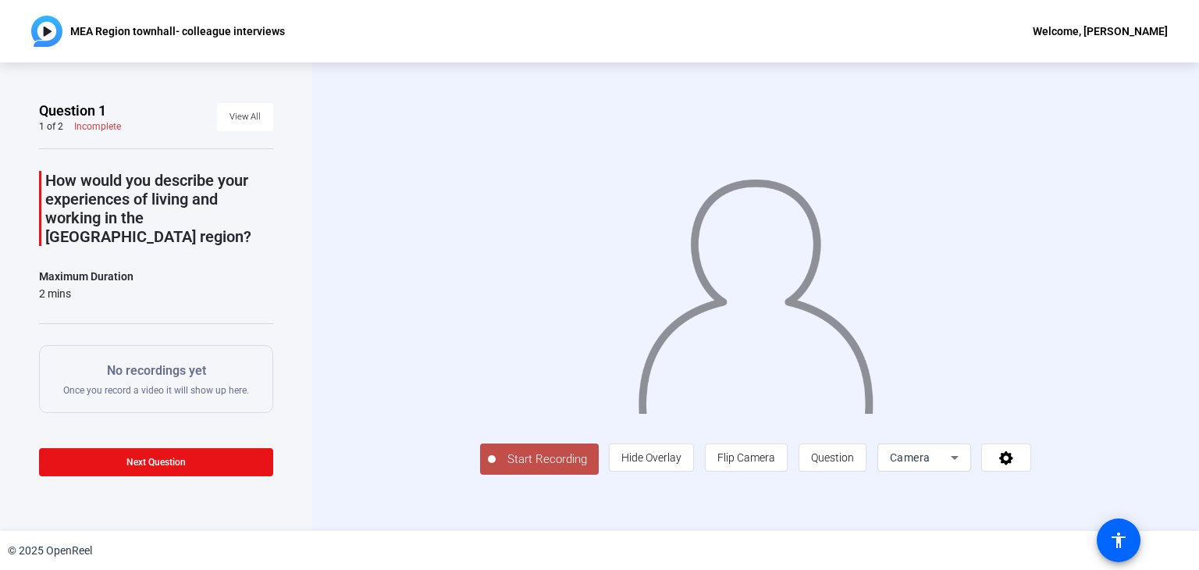
scroll to position [12, 0]
click at [496, 468] on span "Start Recording" at bounding box center [547, 459] width 103 height 18
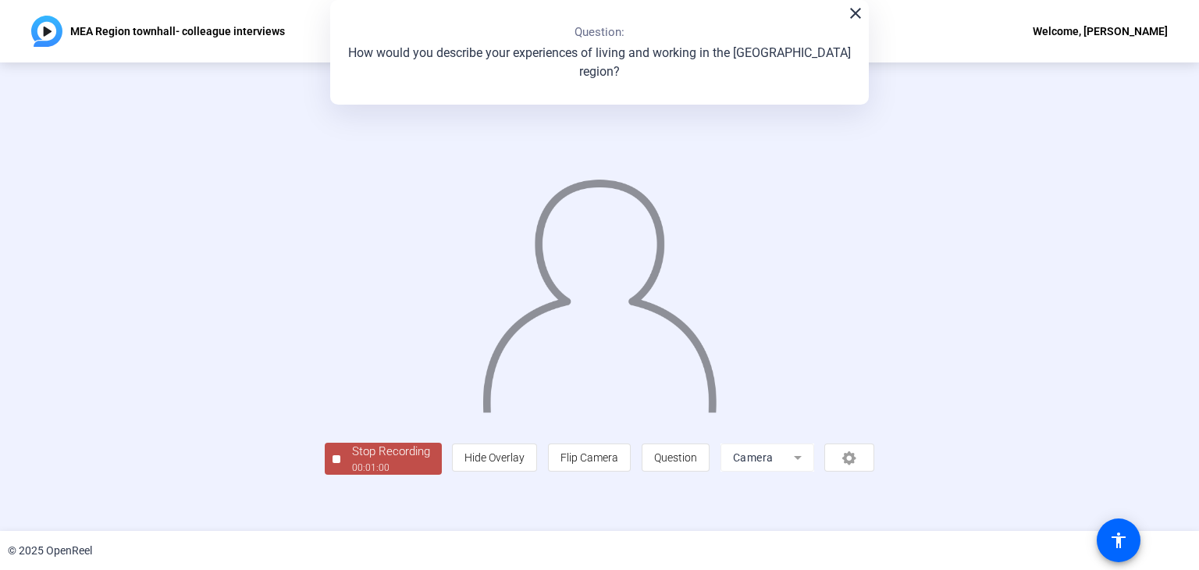
scroll to position [47, 0]
click at [352, 461] on div "Stop Recording" at bounding box center [391, 452] width 78 height 18
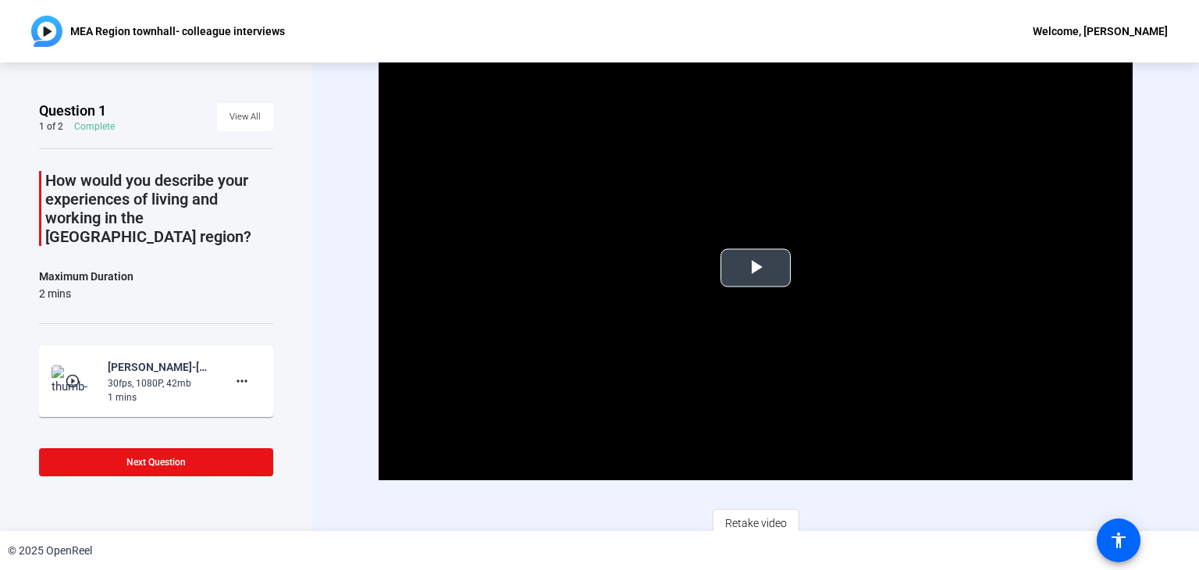
click at [756, 268] on span "Video Player" at bounding box center [756, 268] width 0 height 0
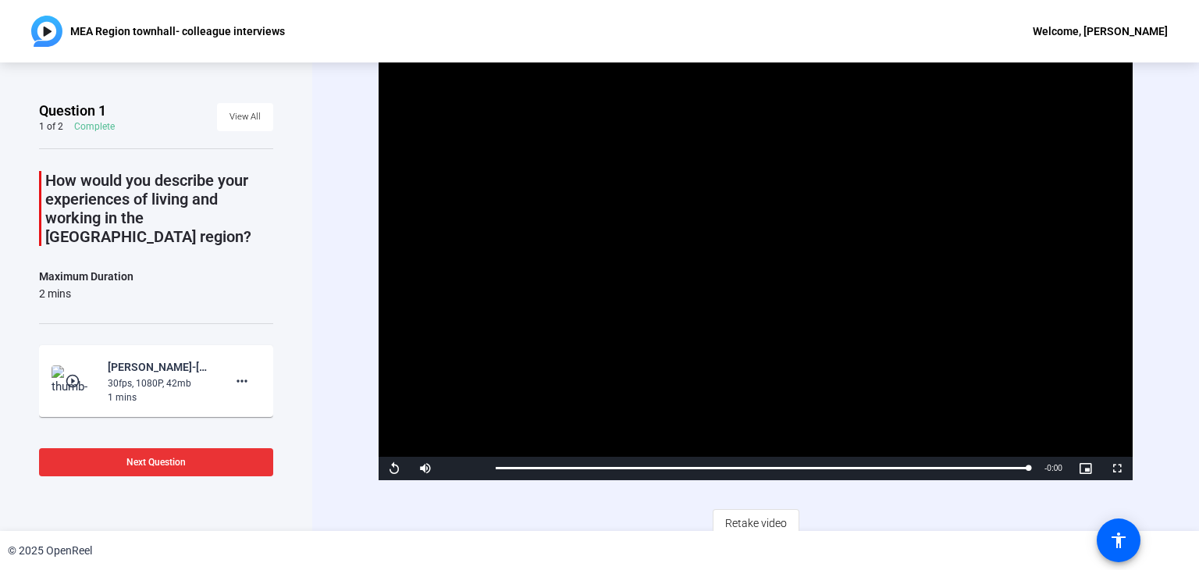
click at [160, 463] on span "Next Question" at bounding box center [155, 462] width 59 height 11
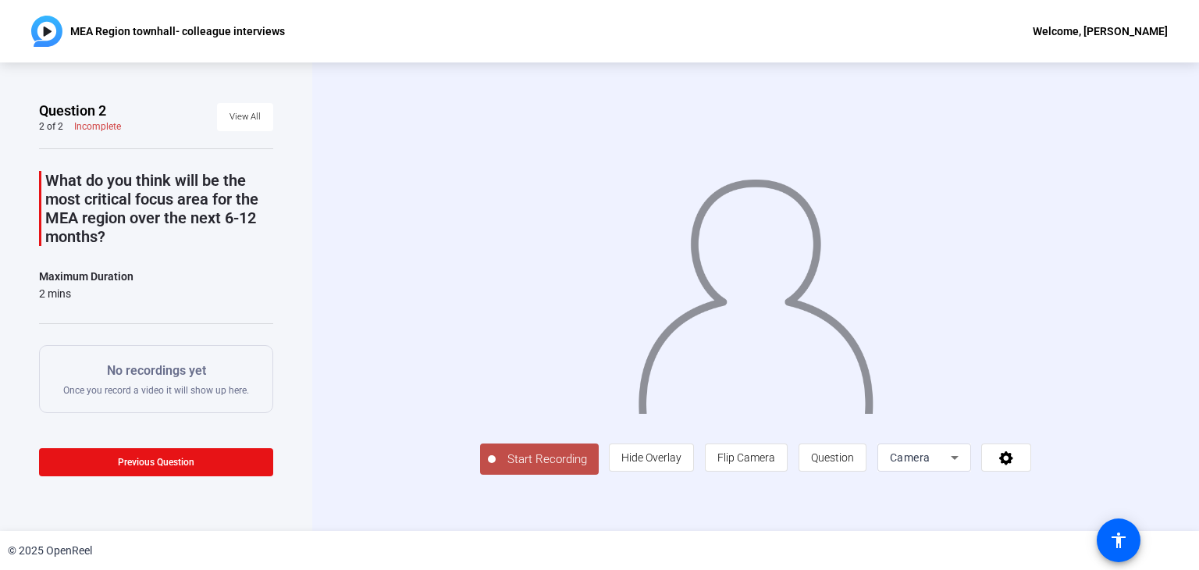
click at [496, 468] on span "Start Recording" at bounding box center [547, 459] width 103 height 18
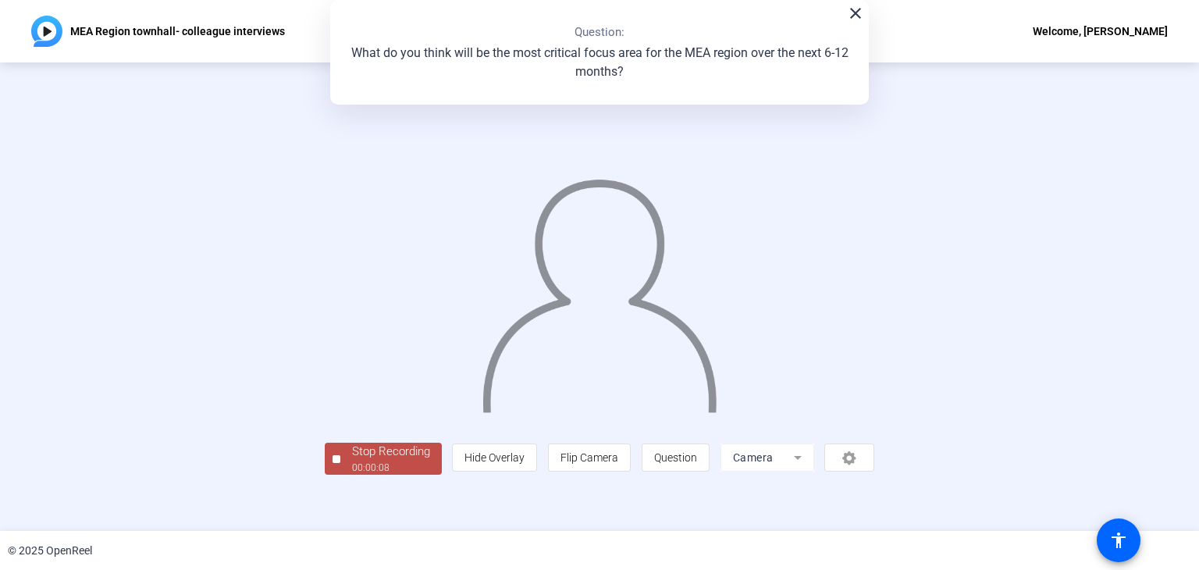
click at [325, 428] on div at bounding box center [600, 273] width 550 height 309
click at [352, 475] on div "00:00:12" at bounding box center [391, 468] width 78 height 14
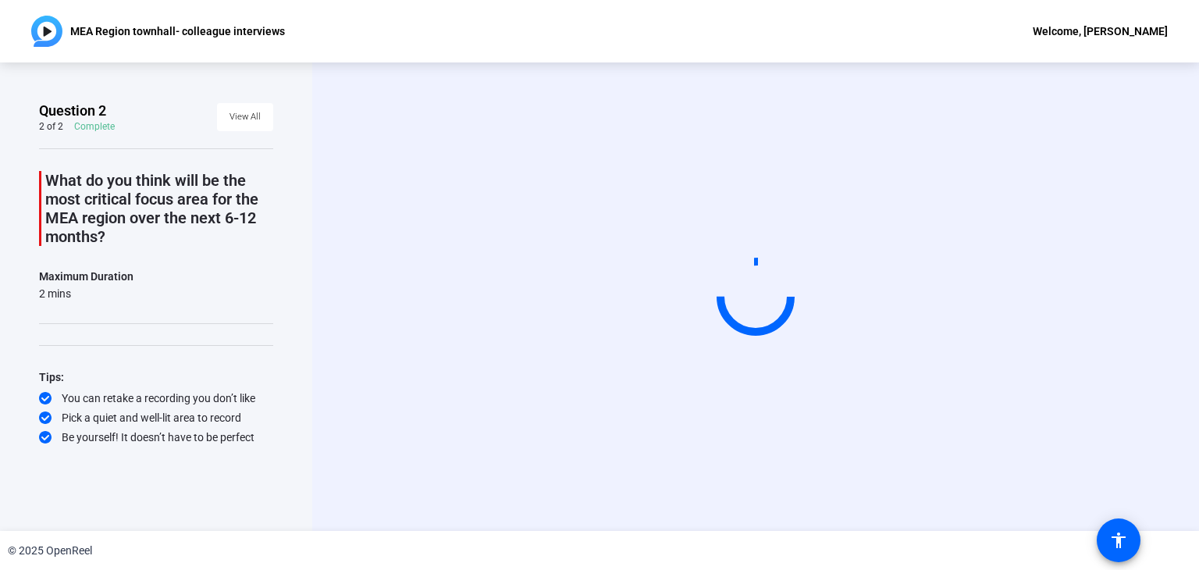
scroll to position [0, 0]
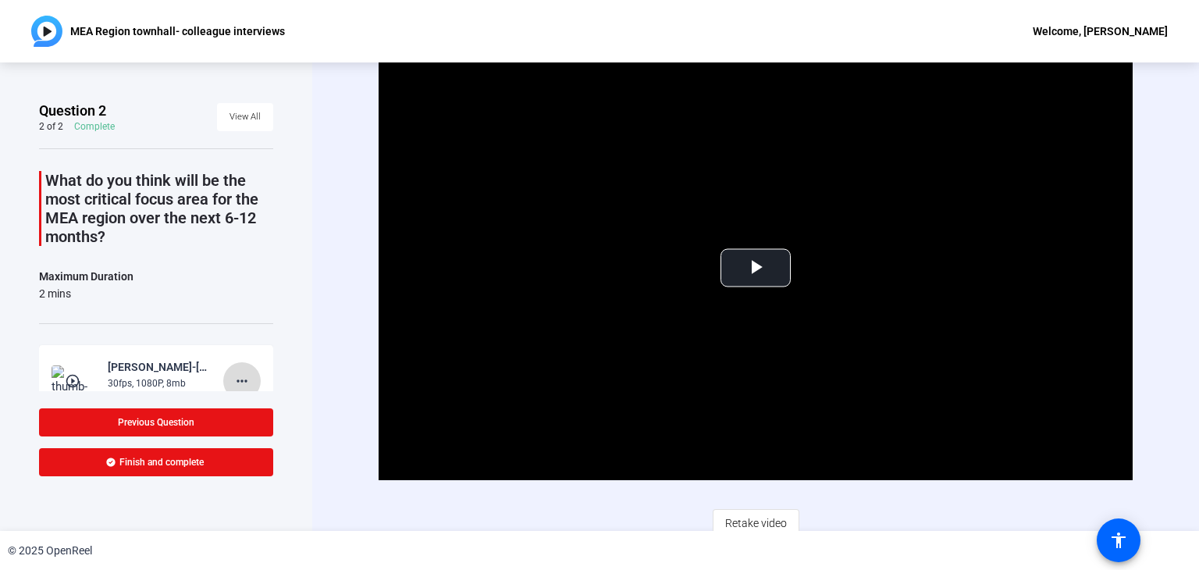
click at [233, 379] on mat-icon "more_horiz" at bounding box center [242, 381] width 19 height 19
click at [247, 407] on span "Delete clip" at bounding box center [259, 413] width 62 height 19
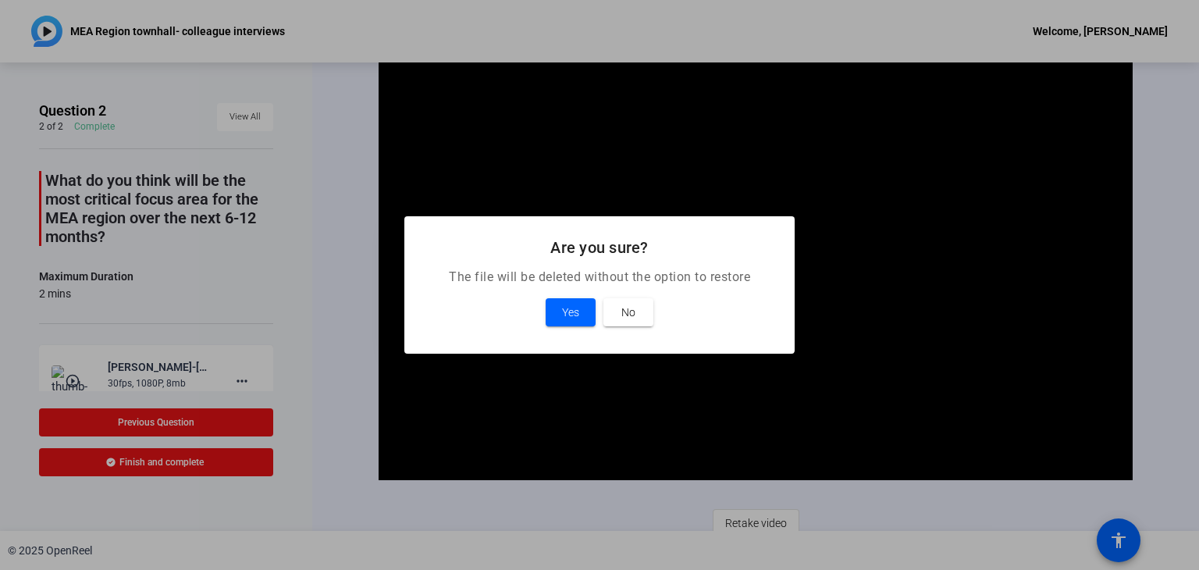
scroll to position [9, 0]
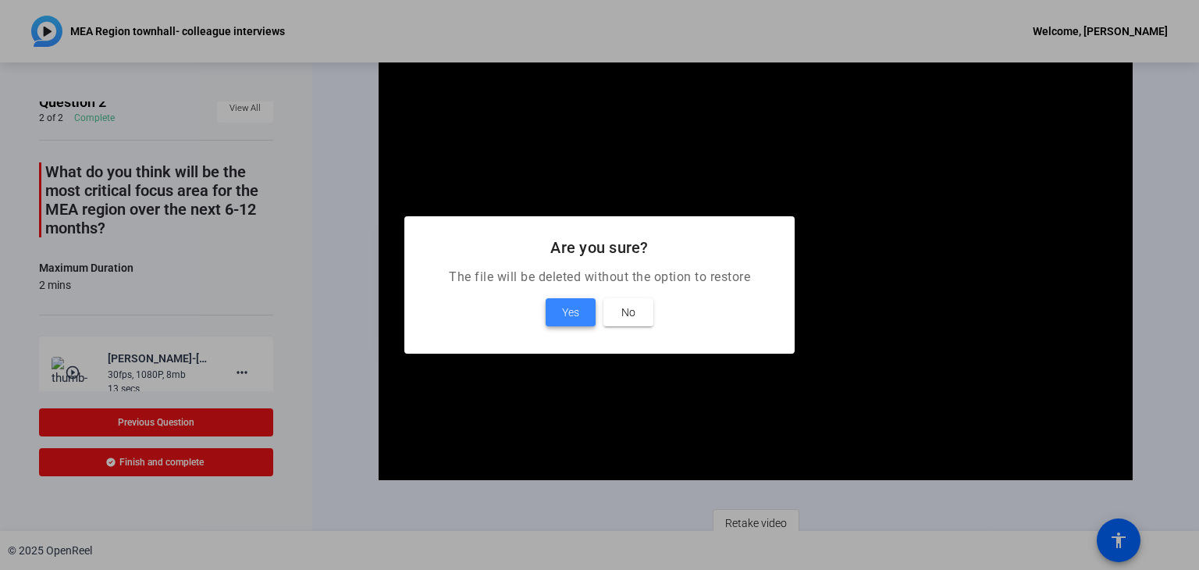
click at [576, 316] on span "Yes" at bounding box center [570, 312] width 17 height 19
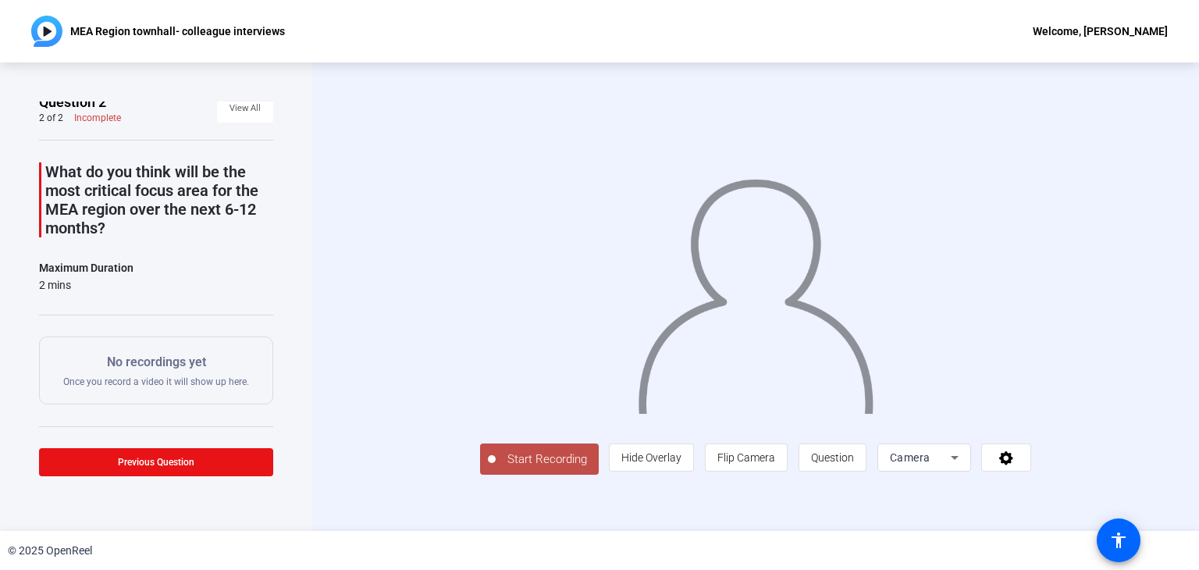
click at [496, 468] on span "Start Recording" at bounding box center [547, 459] width 103 height 18
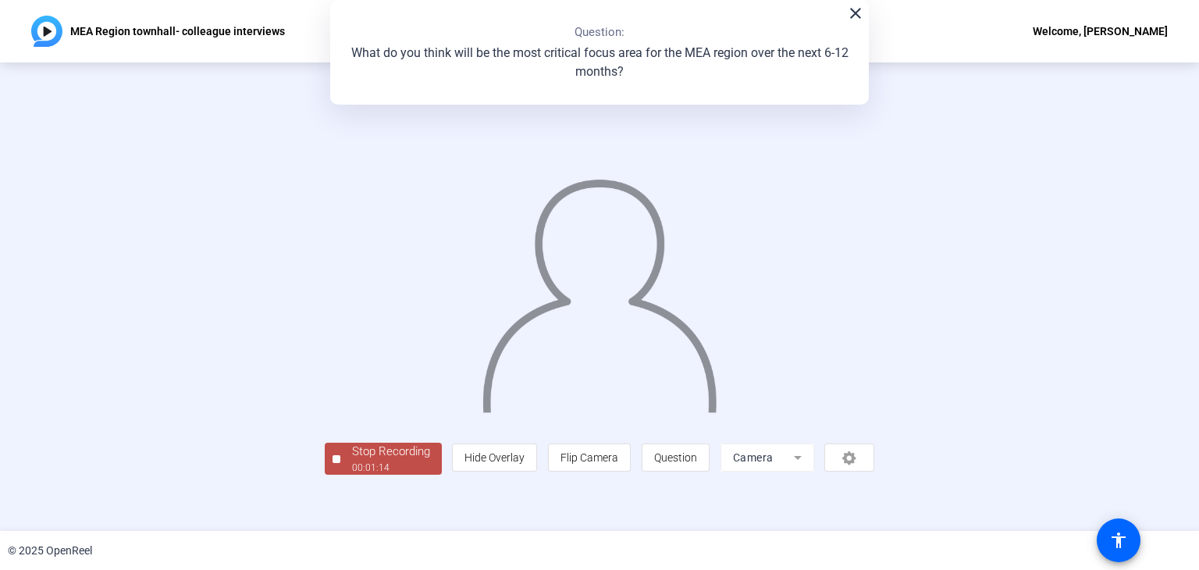
scroll to position [47, 0]
click at [352, 461] on div "Stop Recording" at bounding box center [391, 452] width 78 height 18
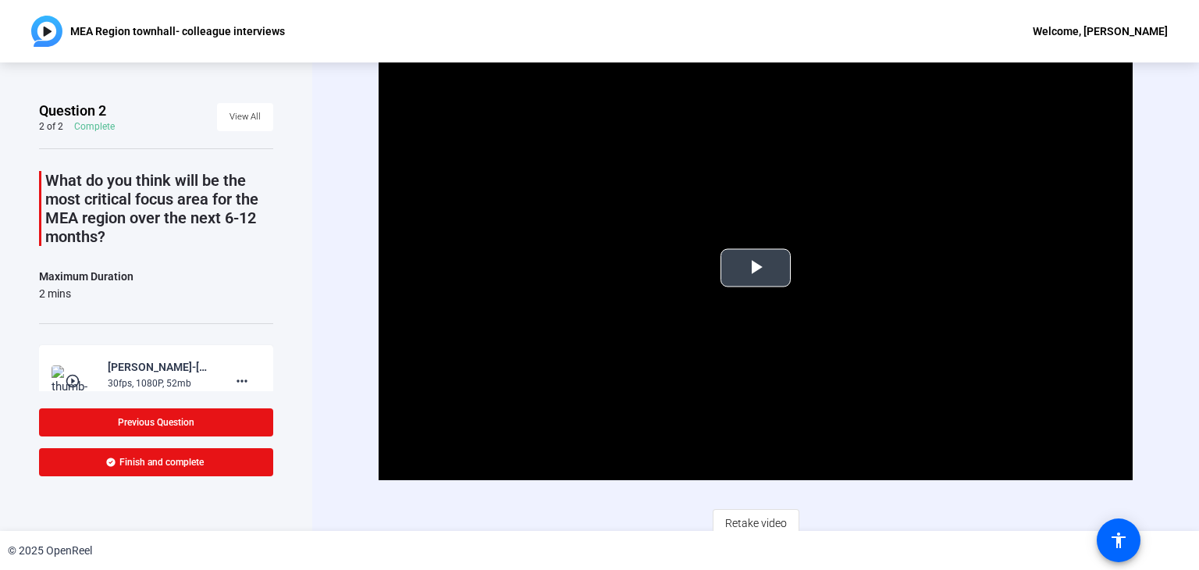
click at [756, 268] on span "Video Player" at bounding box center [756, 268] width 0 height 0
click at [1179, 174] on div "Video Player is loading. Play Video Pause Mute Current Time 0:28 / Duration 1:1…" at bounding box center [755, 296] width 887 height 468
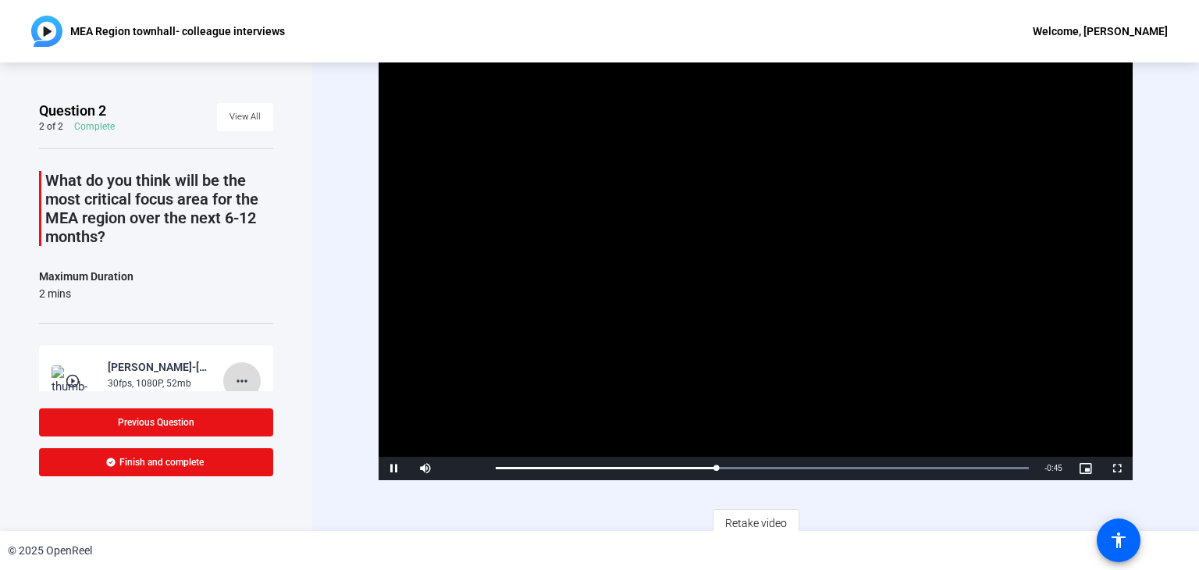
click at [238, 382] on mat-icon "more_horiz" at bounding box center [242, 381] width 19 height 19
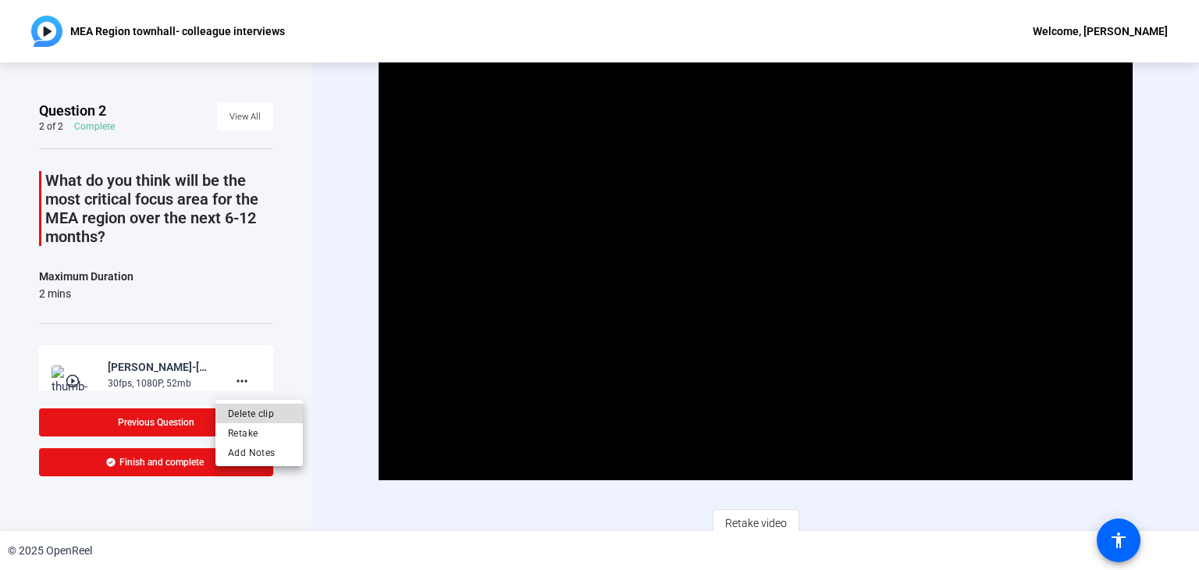
click at [247, 407] on span "Delete clip" at bounding box center [259, 413] width 62 height 19
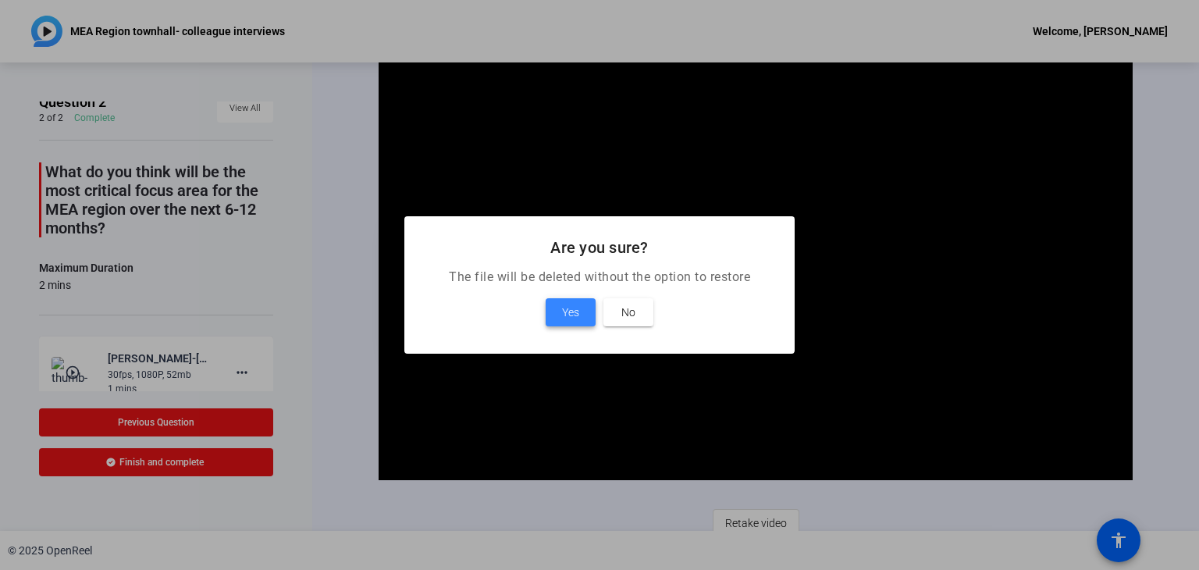
click at [571, 322] on span at bounding box center [571, 311] width 50 height 37
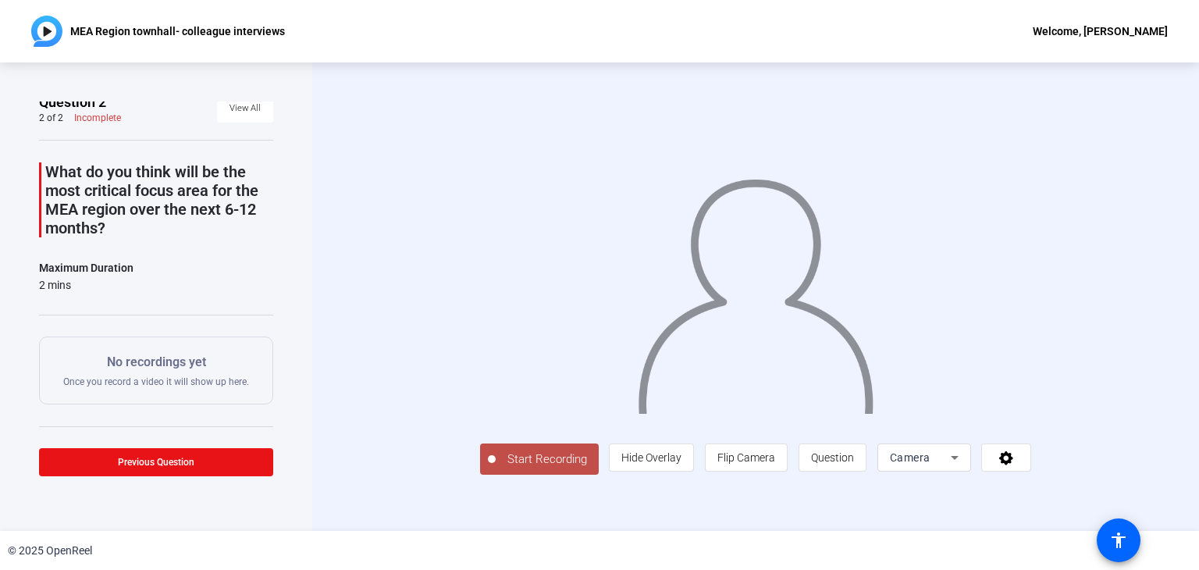
click at [496, 468] on span "Start Recording" at bounding box center [547, 459] width 103 height 18
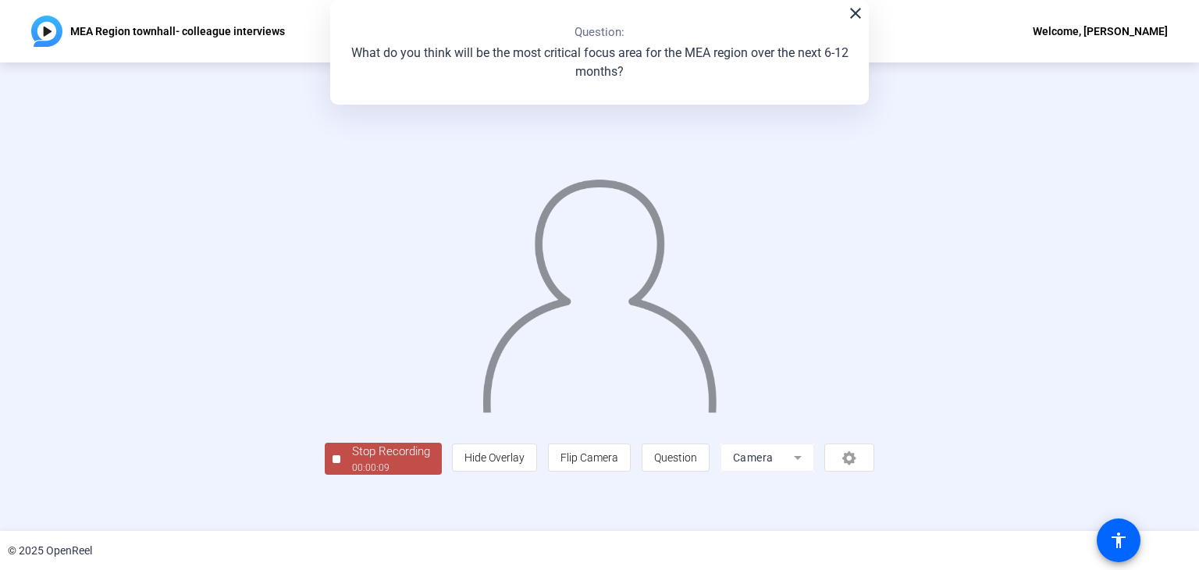
scroll to position [47, 0]
click at [352, 461] on div "Stop Recording" at bounding box center [391, 452] width 78 height 18
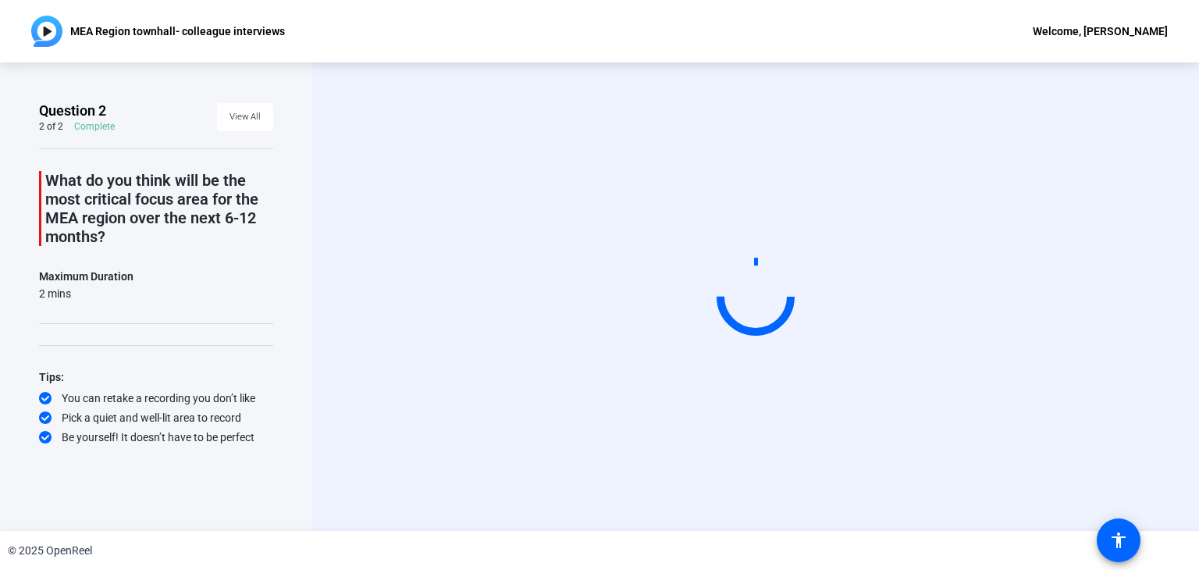
scroll to position [0, 0]
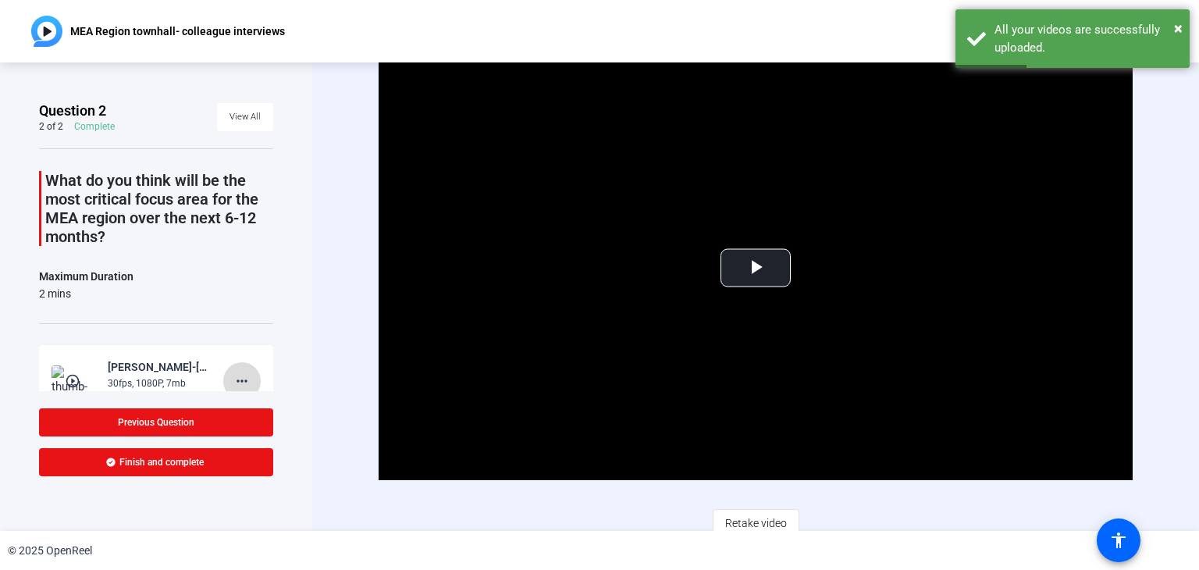
click at [233, 382] on mat-icon "more_horiz" at bounding box center [242, 381] width 19 height 19
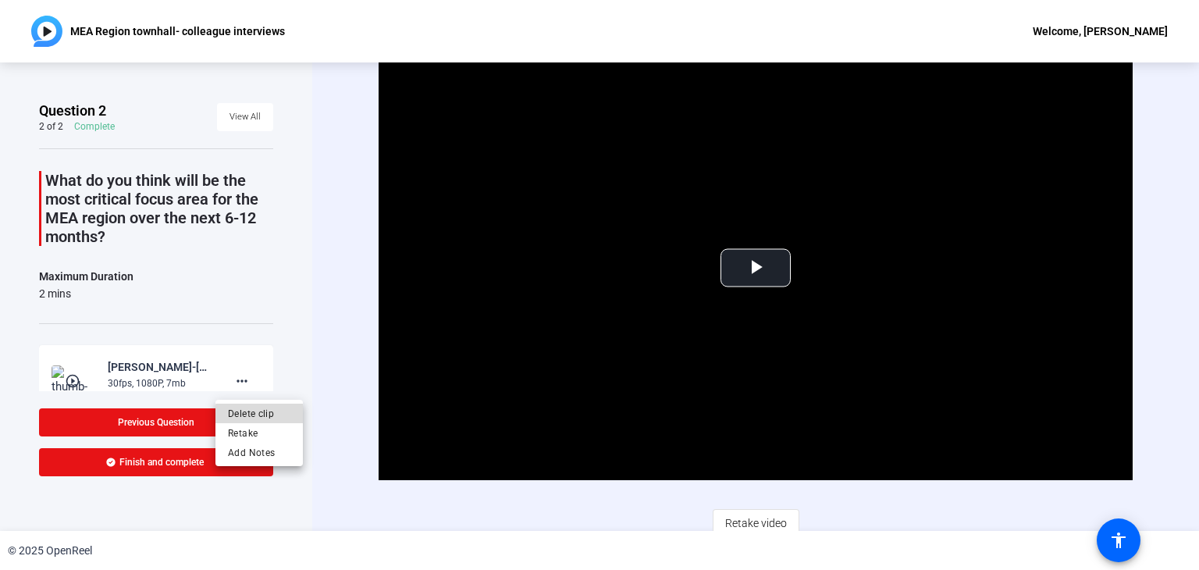
click at [261, 417] on span "Delete clip" at bounding box center [259, 413] width 62 height 19
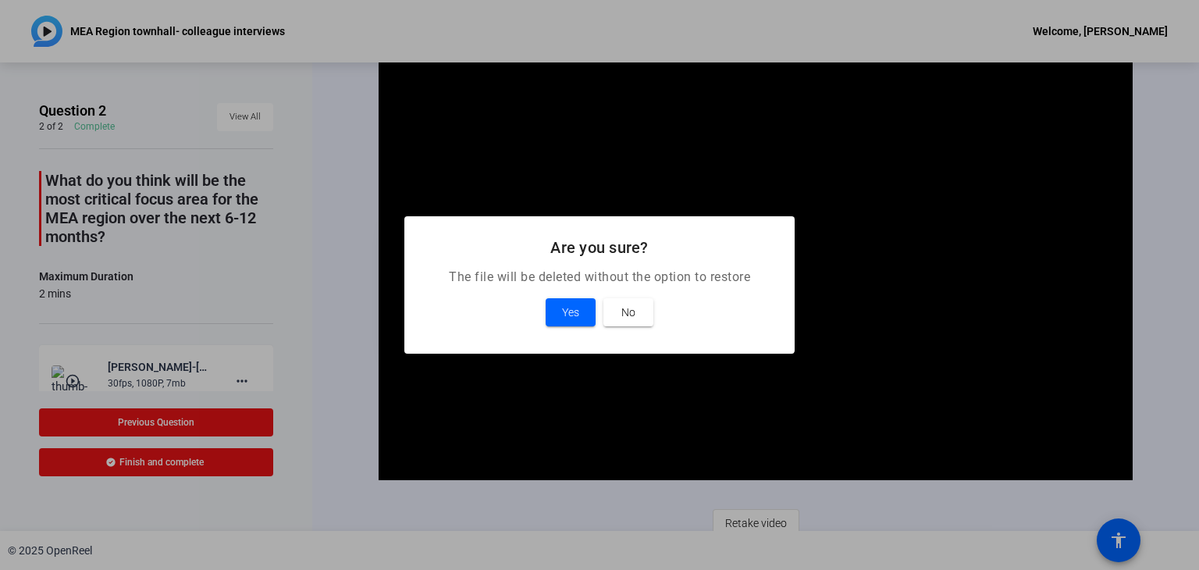
scroll to position [9, 0]
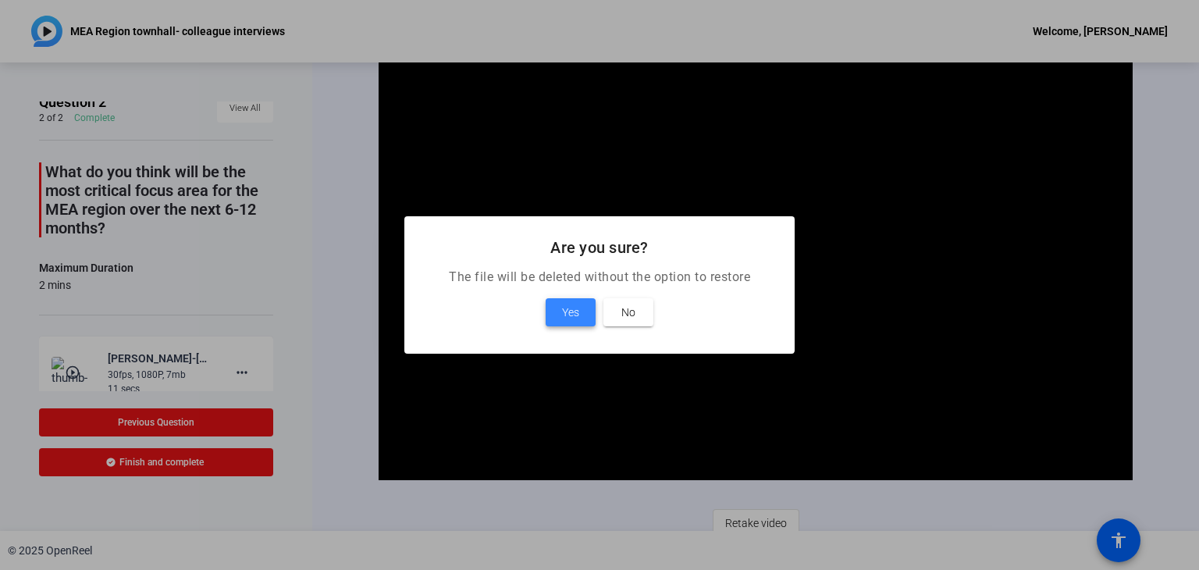
click at [579, 316] on span at bounding box center [571, 311] width 50 height 37
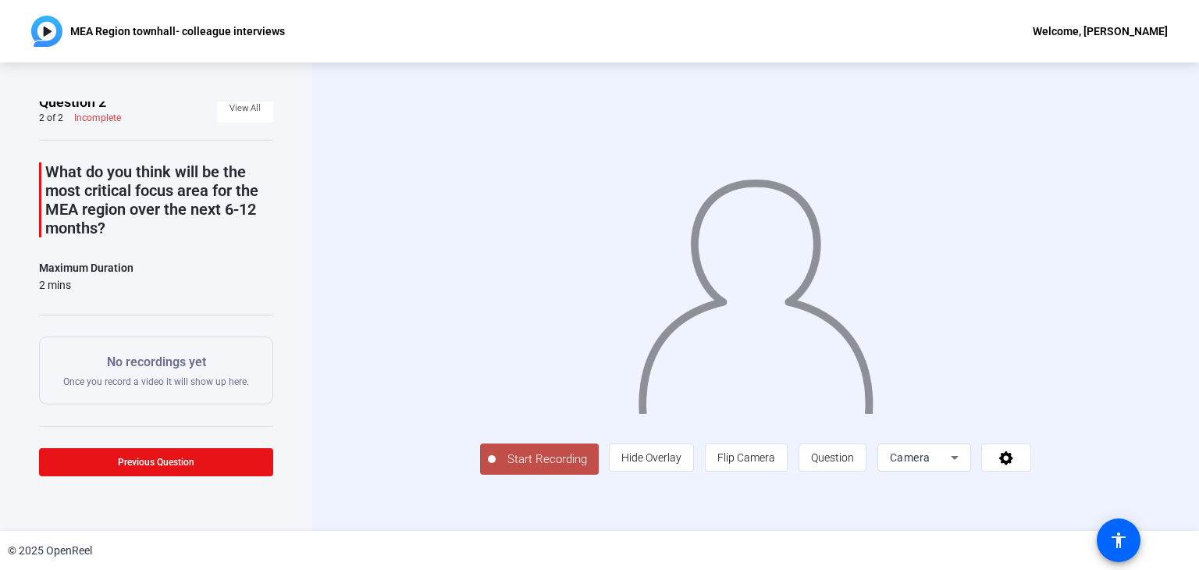
click at [480, 475] on button "Start Recording" at bounding box center [539, 458] width 119 height 31
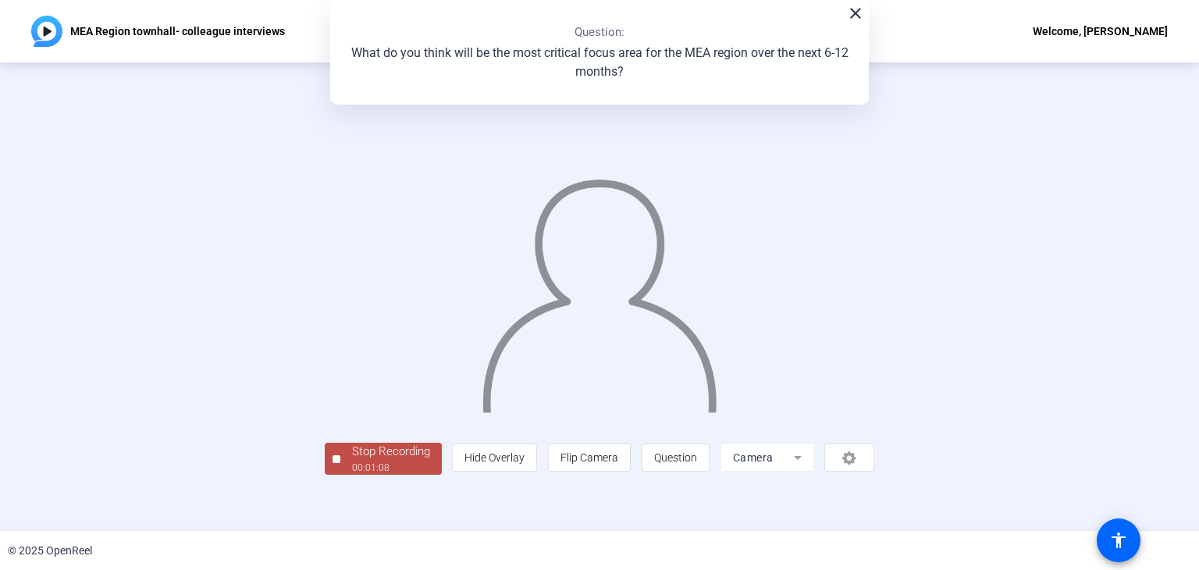
scroll to position [47, 0]
click at [352, 461] on div "Stop Recording" at bounding box center [391, 452] width 78 height 18
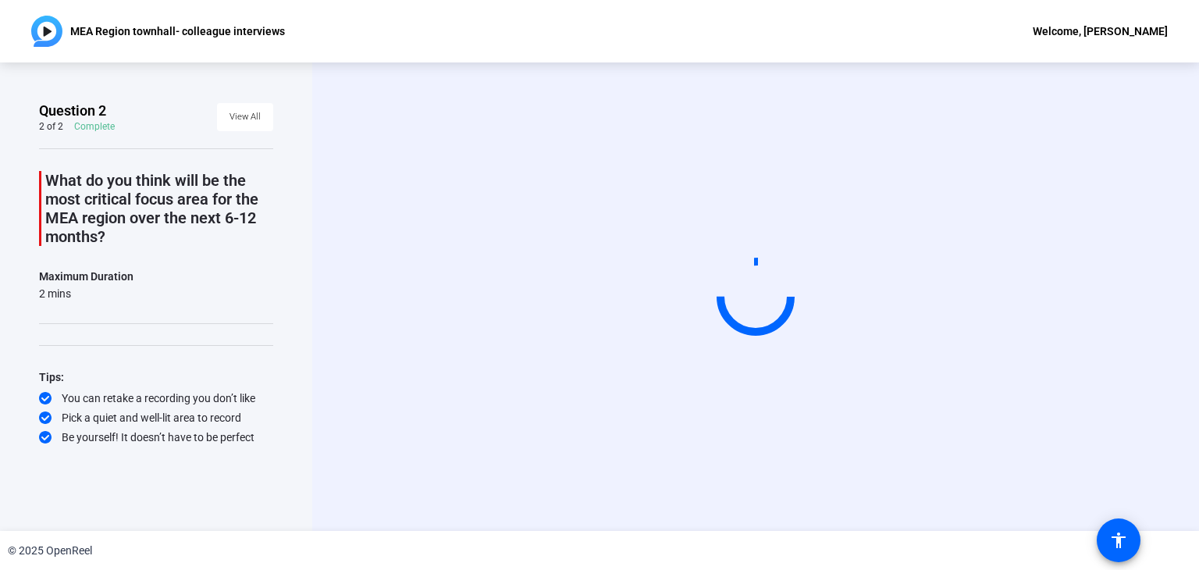
scroll to position [0, 0]
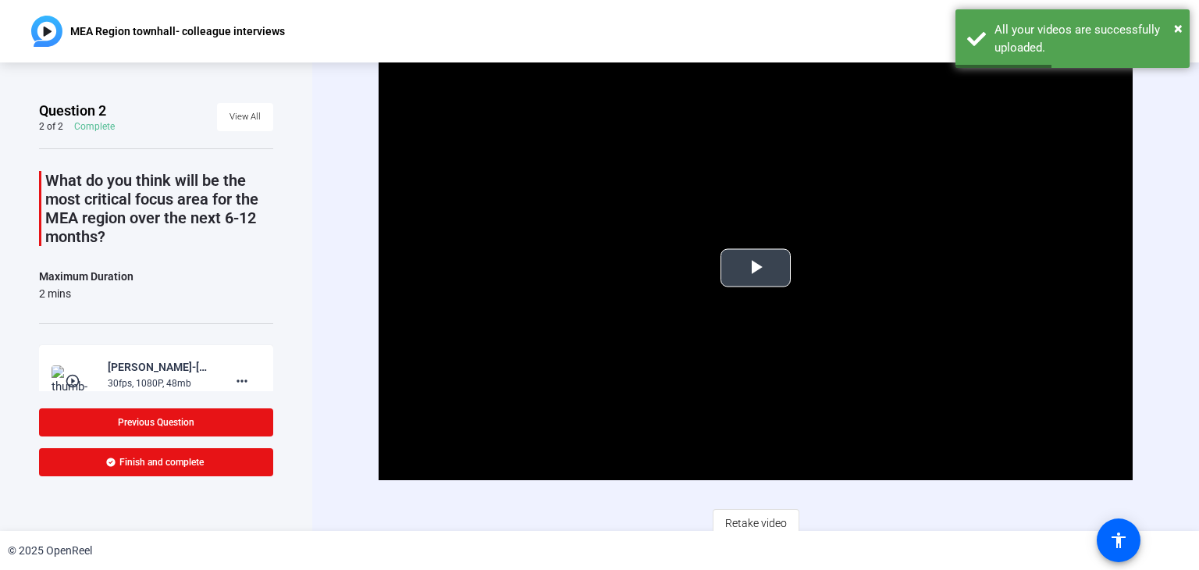
click at [756, 268] on span "Video Player" at bounding box center [756, 268] width 0 height 0
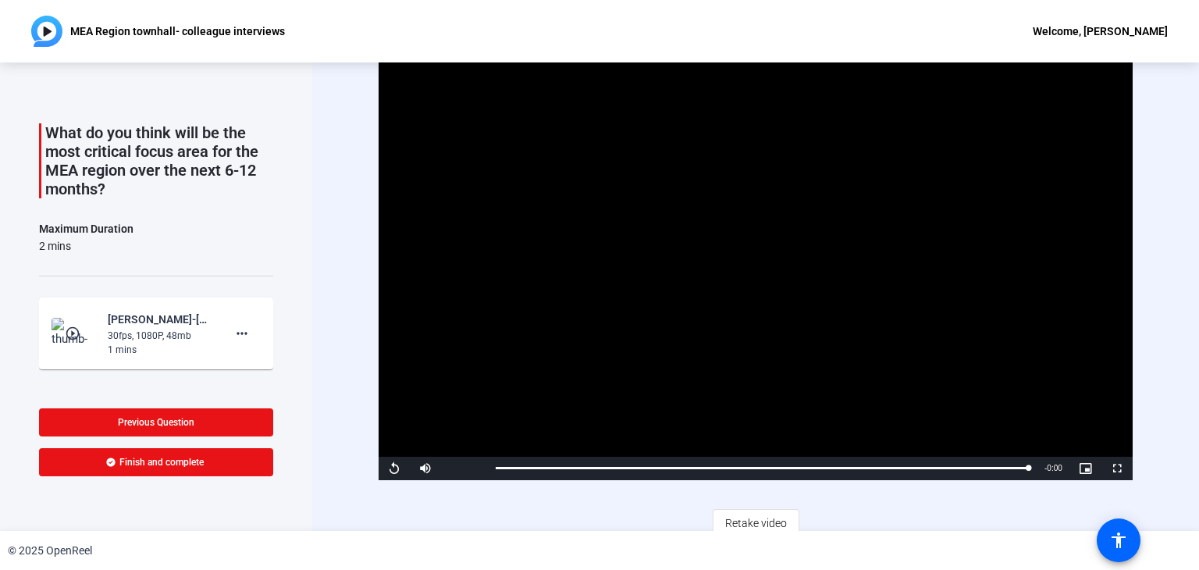
scroll to position [125, 0]
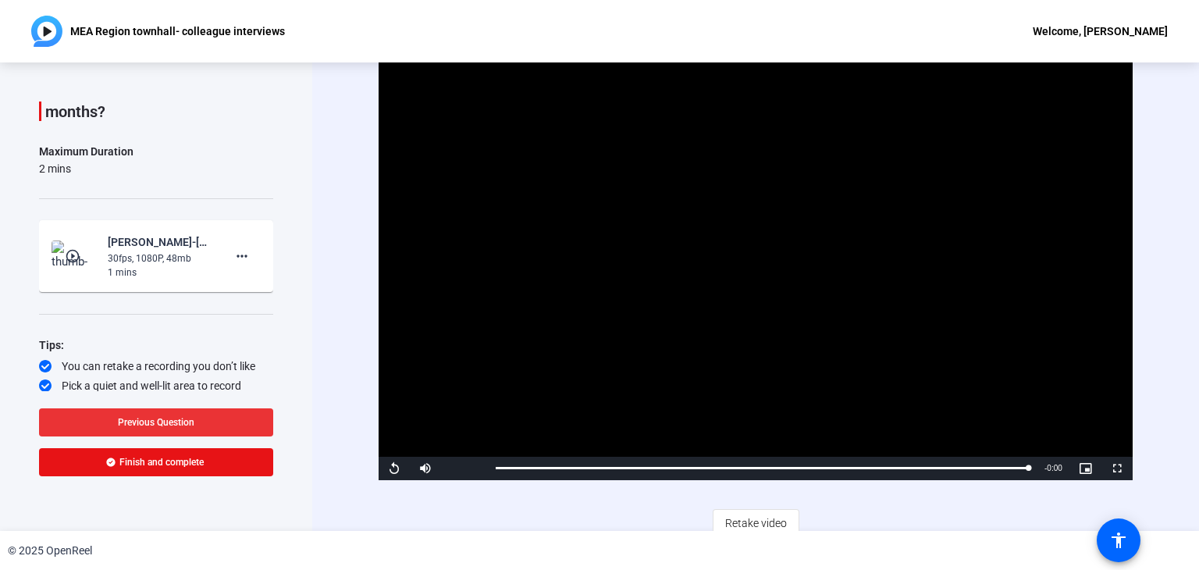
click at [177, 411] on span at bounding box center [156, 422] width 234 height 37
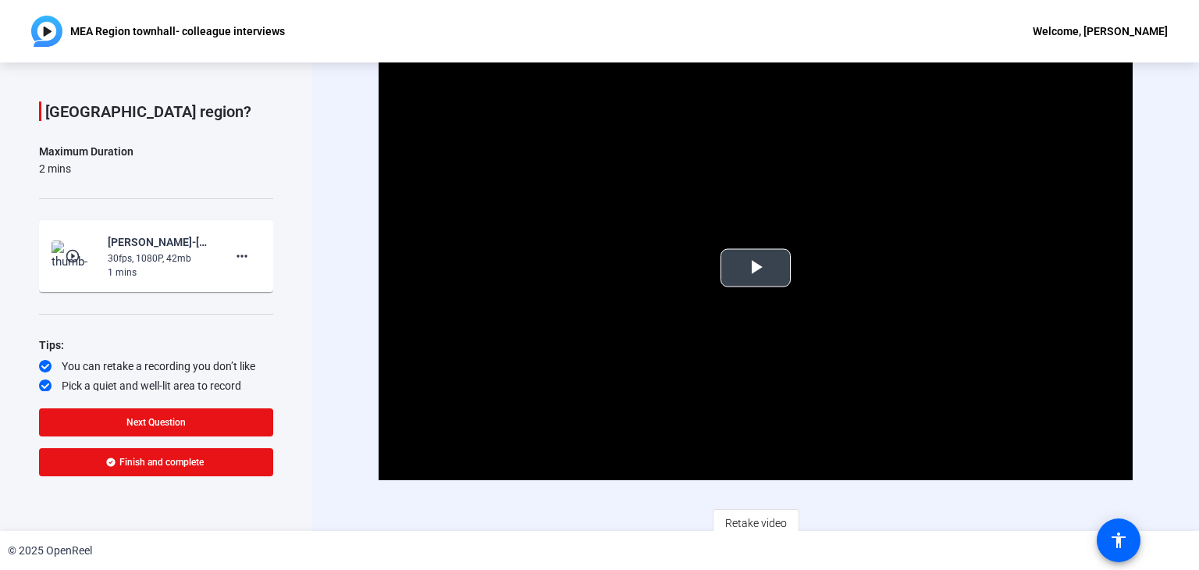
click at [756, 268] on span "Video Player" at bounding box center [756, 268] width 0 height 0
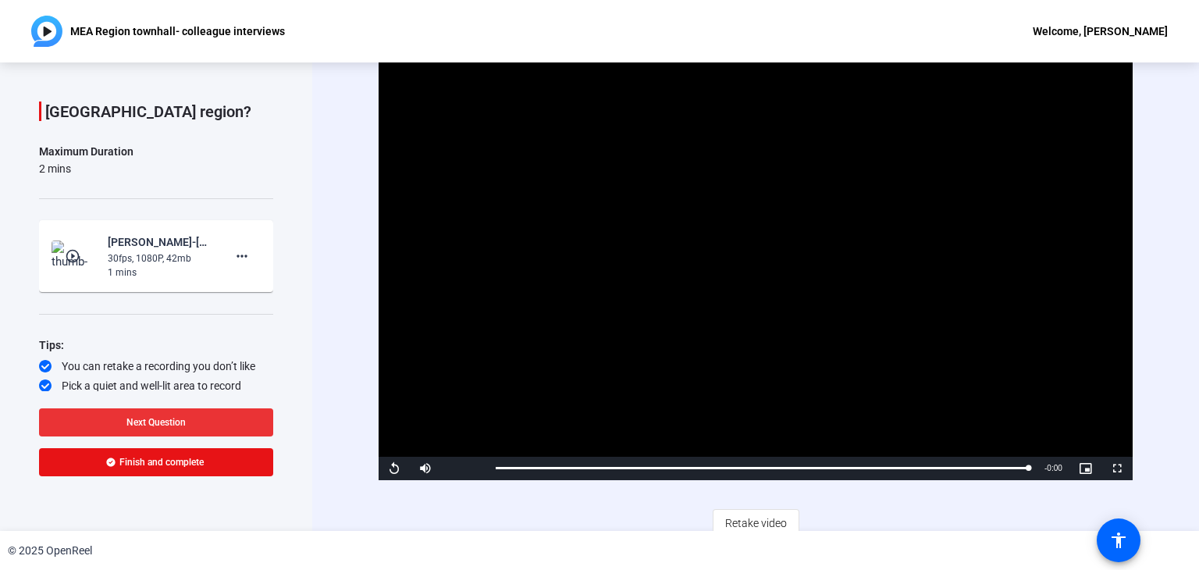
click at [186, 422] on span at bounding box center [156, 422] width 234 height 37
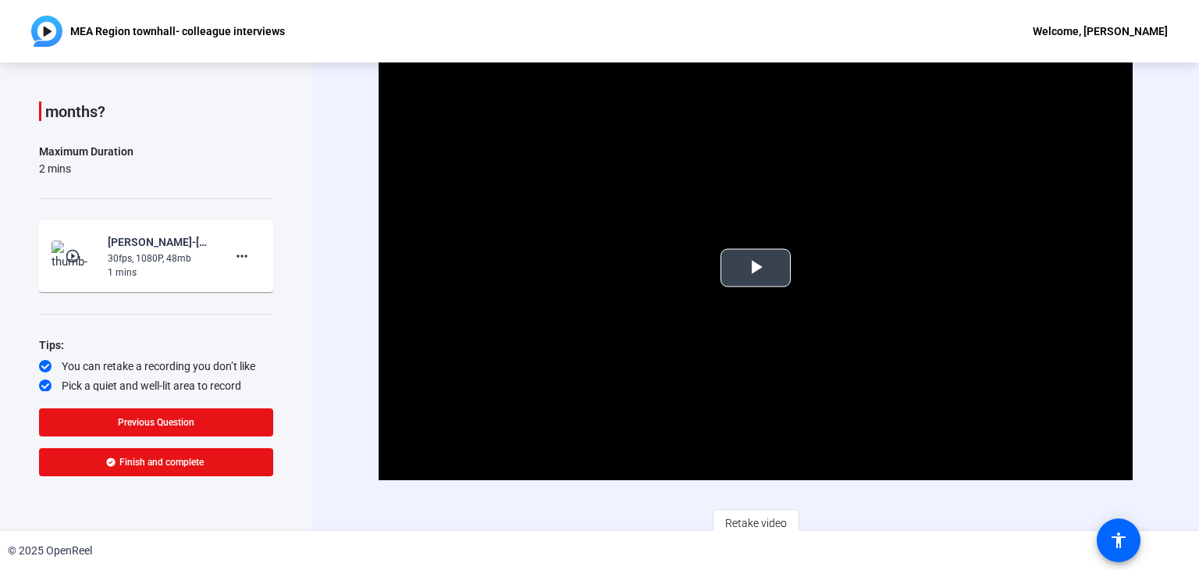
click at [756, 268] on span "Video Player" at bounding box center [756, 268] width 0 height 0
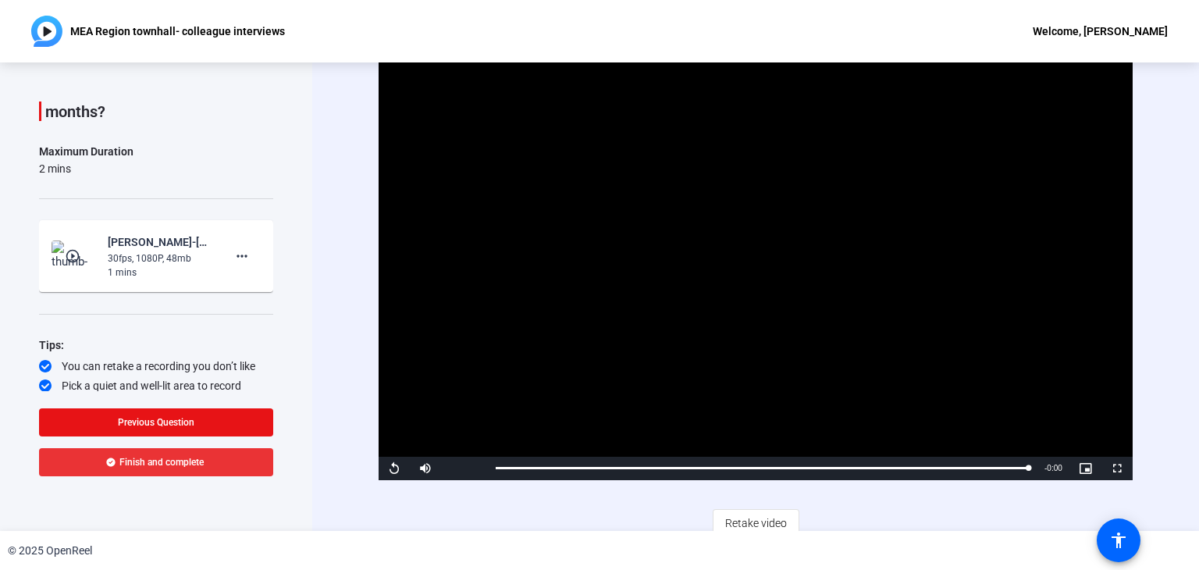
click at [148, 460] on span "Finish and complete" at bounding box center [161, 462] width 84 height 12
